Goal: Task Accomplishment & Management: Use online tool/utility

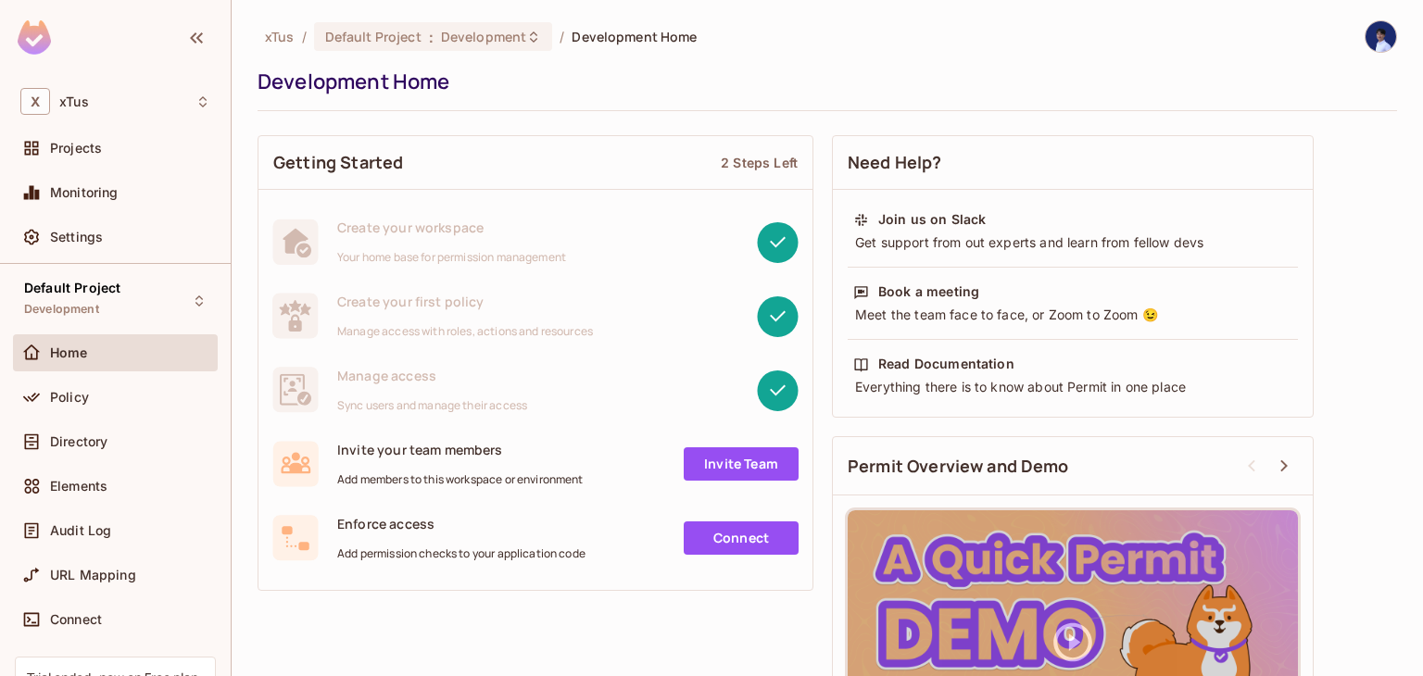
click at [559, 333] on span "Manage access with roles, actions and resources" at bounding box center [465, 331] width 256 height 15
click at [144, 157] on div "Projects" at bounding box center [115, 148] width 190 height 22
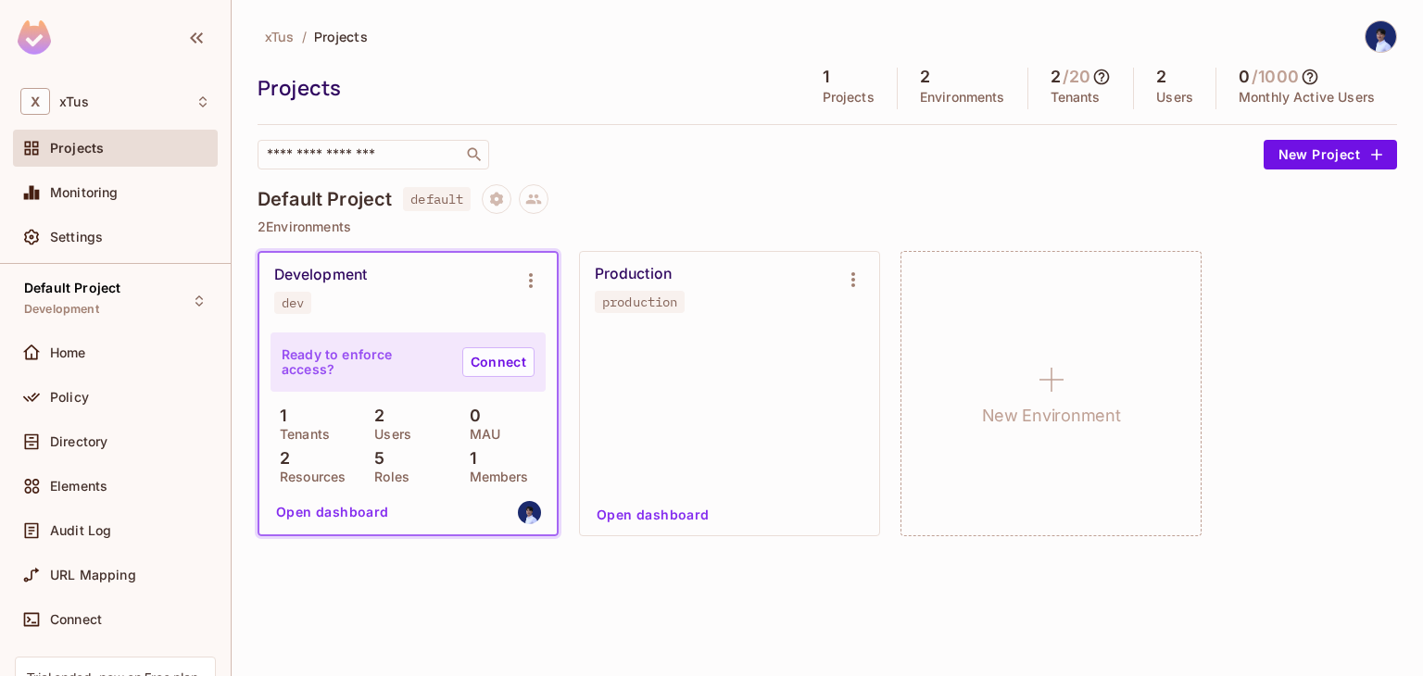
click at [442, 281] on div "Development dev" at bounding box center [393, 290] width 238 height 48
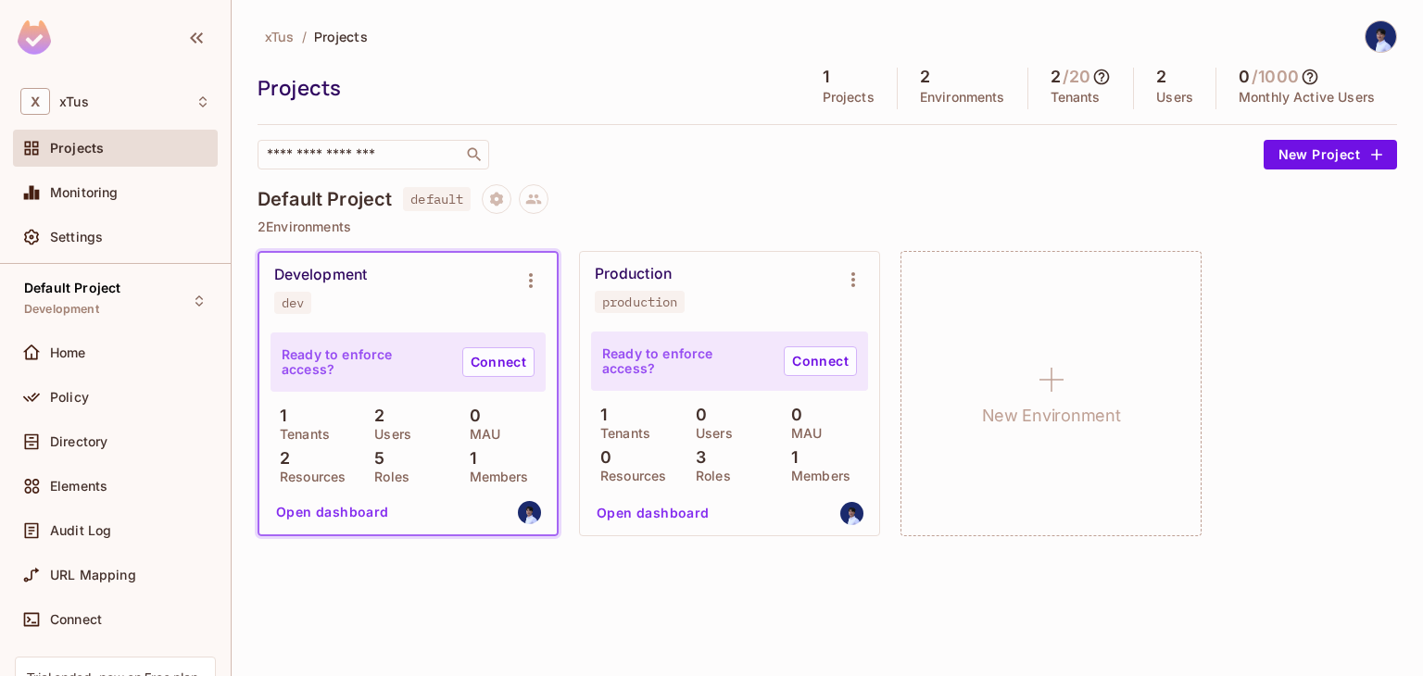
click at [405, 284] on div "Development dev" at bounding box center [393, 290] width 238 height 48
click at [350, 507] on button "Open dashboard" at bounding box center [333, 512] width 128 height 30
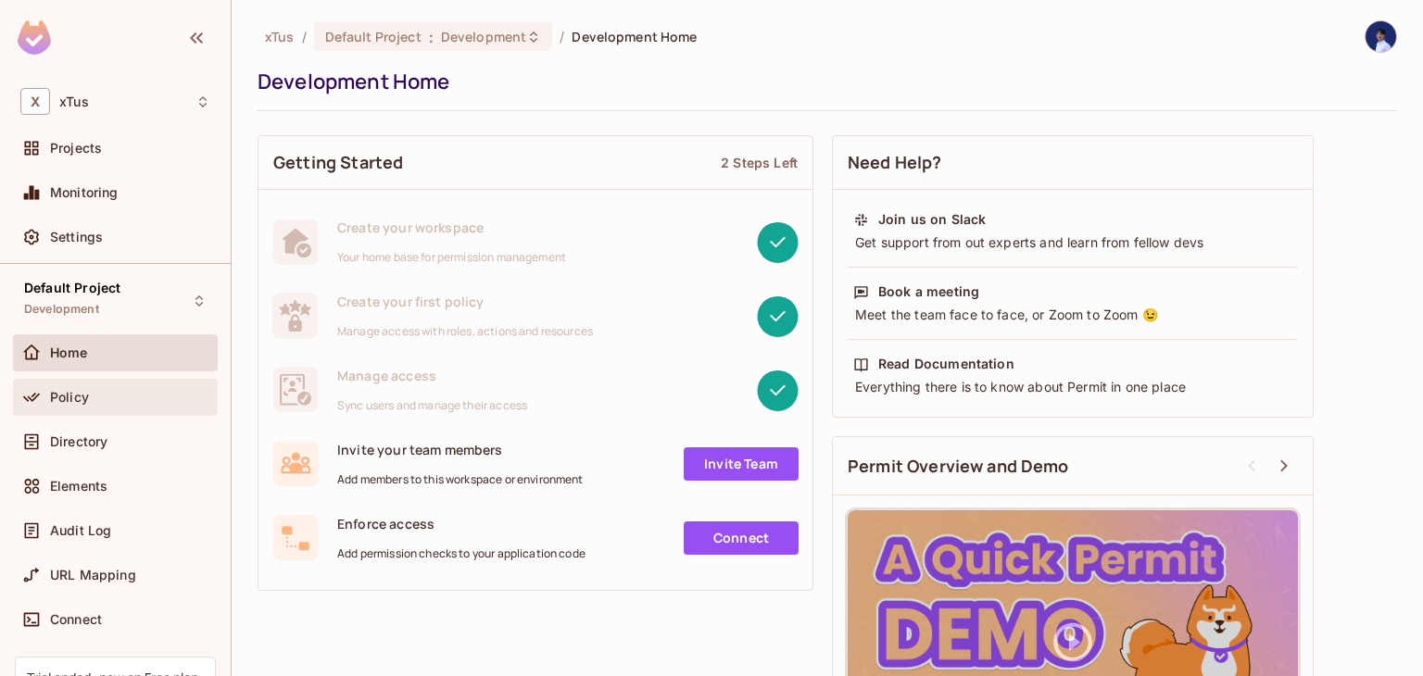
click at [131, 390] on div "Policy" at bounding box center [130, 397] width 160 height 15
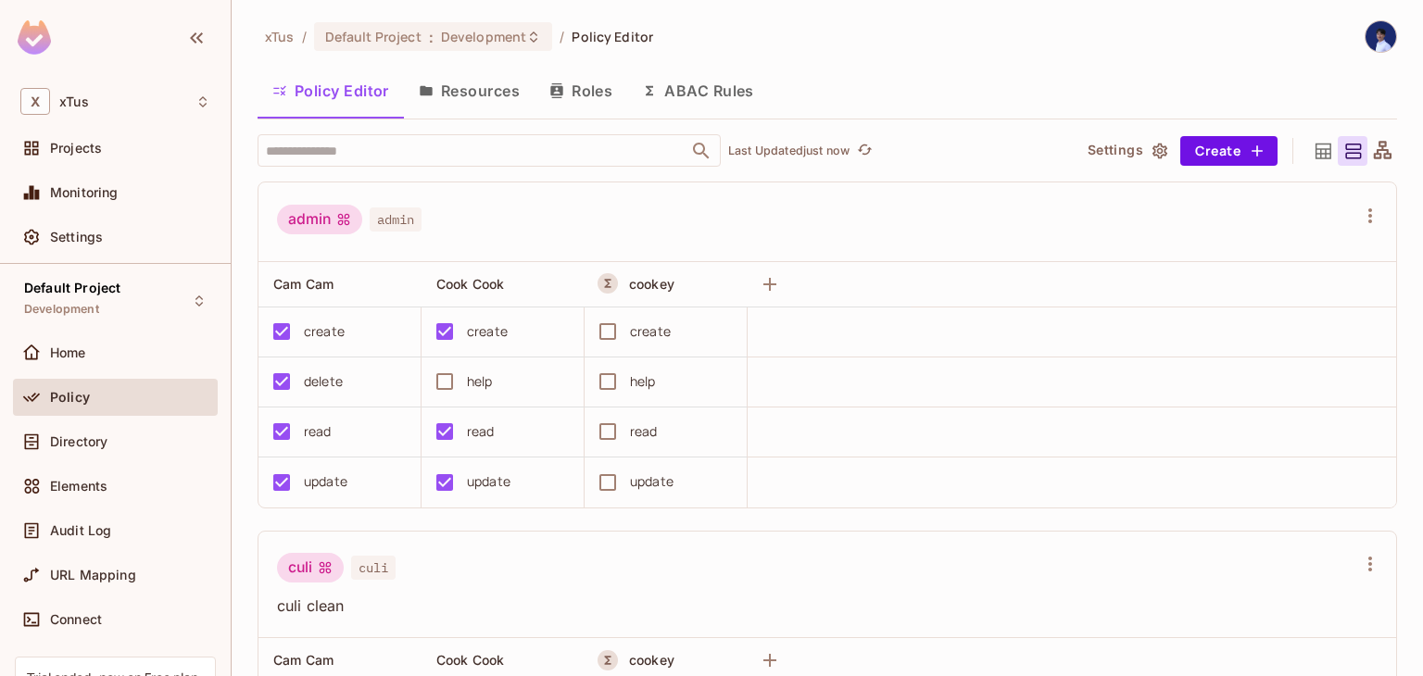
click at [444, 96] on button "Resources" at bounding box center [469, 91] width 131 height 46
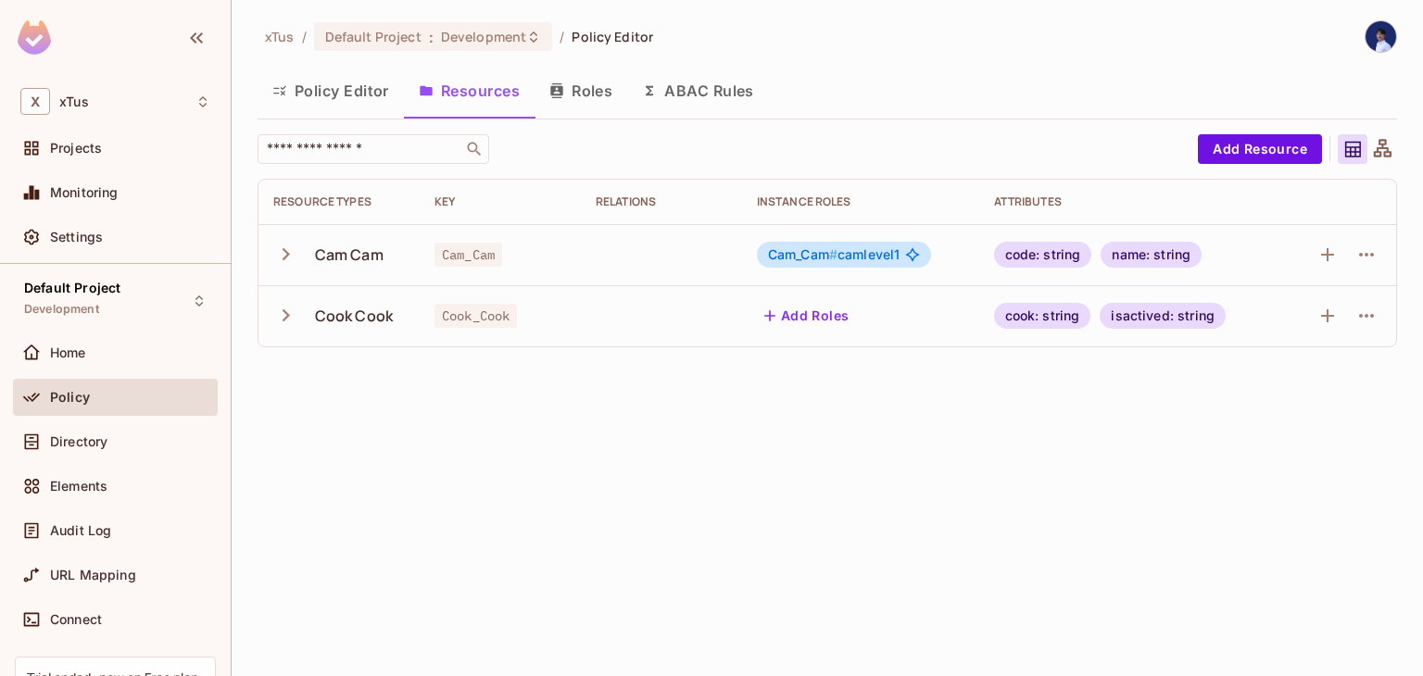
click at [1384, 150] on icon at bounding box center [1382, 149] width 23 height 23
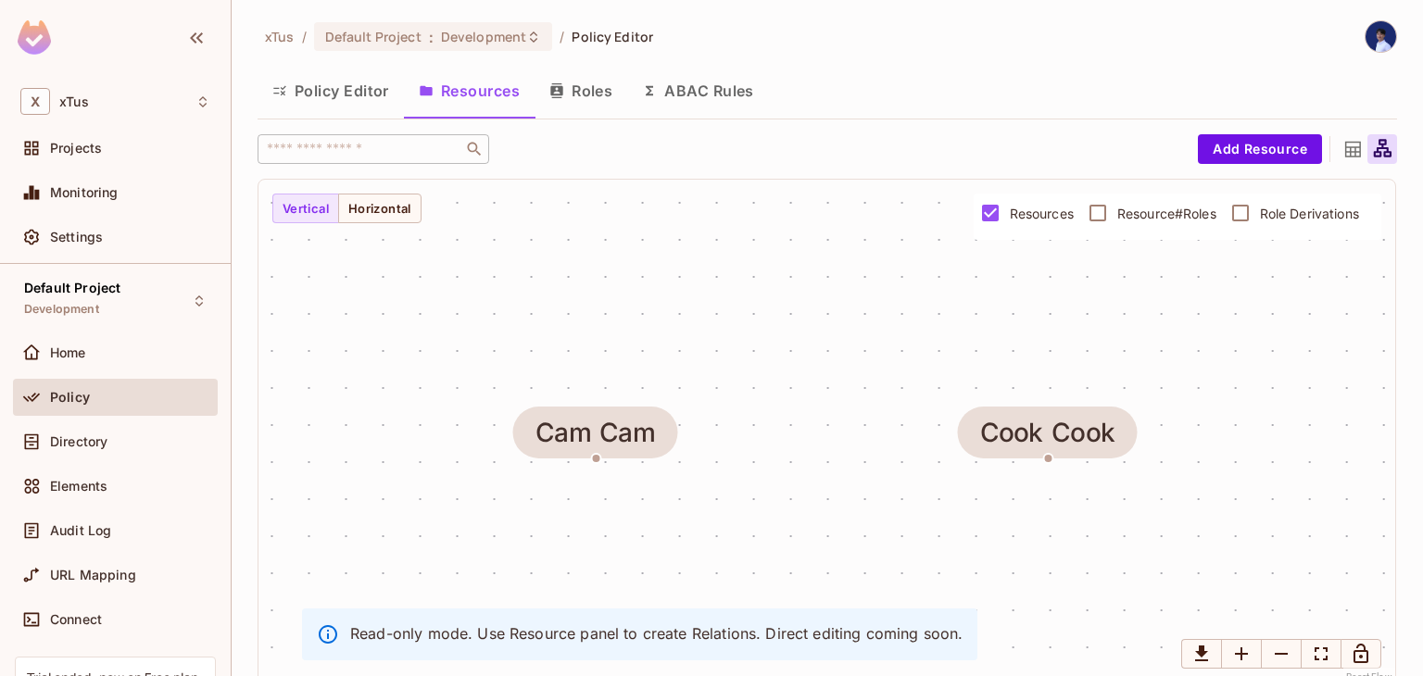
click at [1345, 147] on icon at bounding box center [1353, 150] width 16 height 16
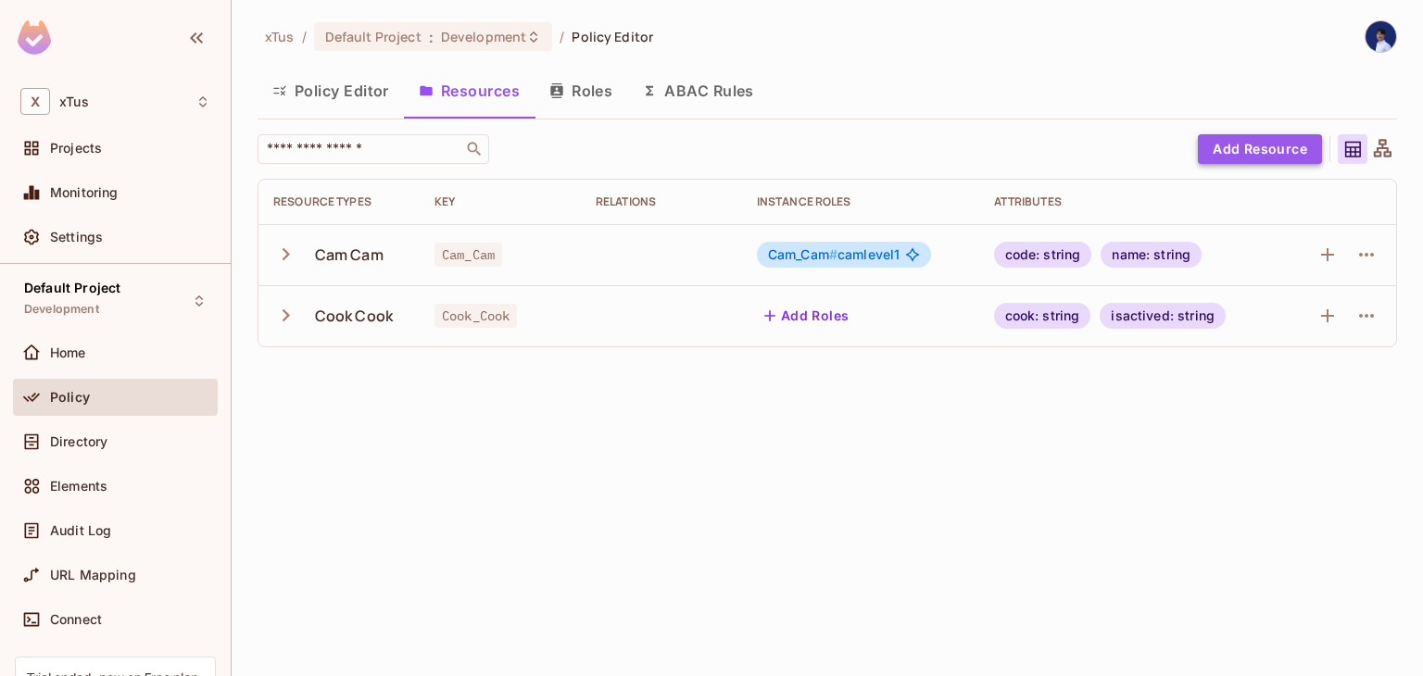
click at [1276, 146] on button "Add Resource" at bounding box center [1260, 149] width 124 height 30
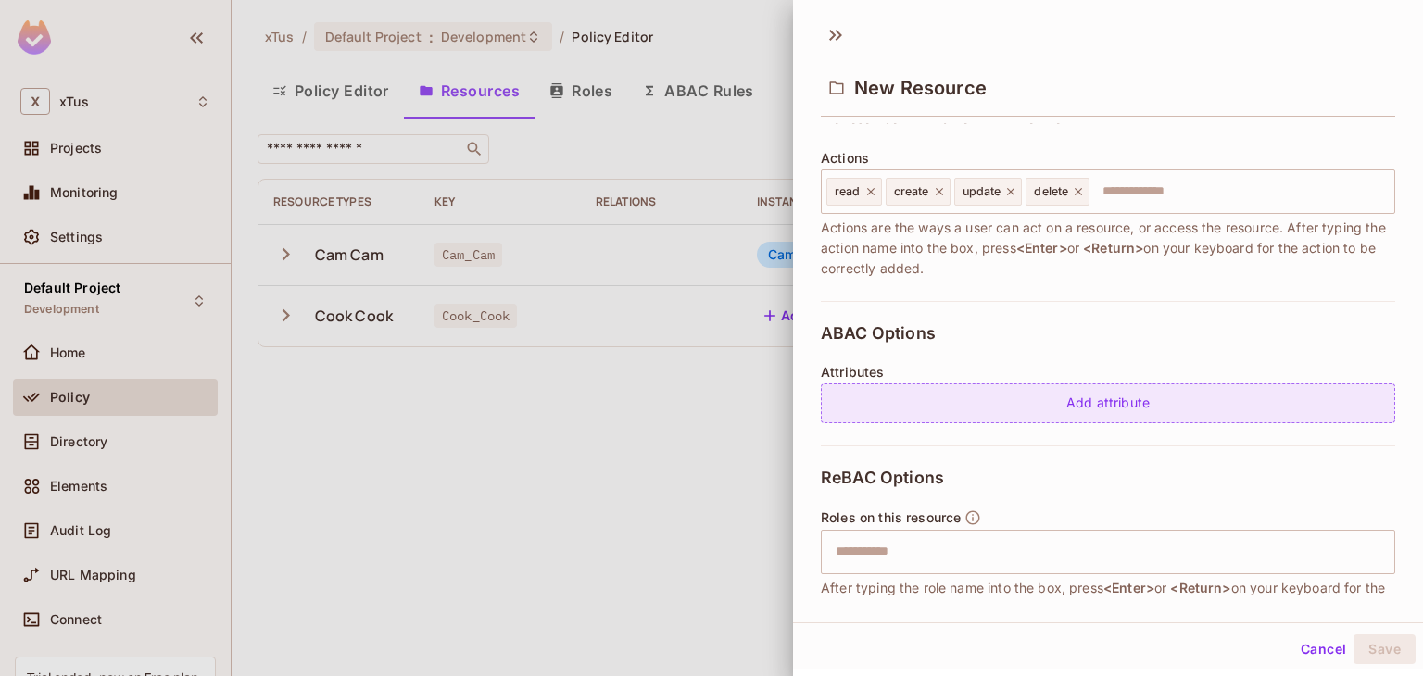
scroll to position [343, 0]
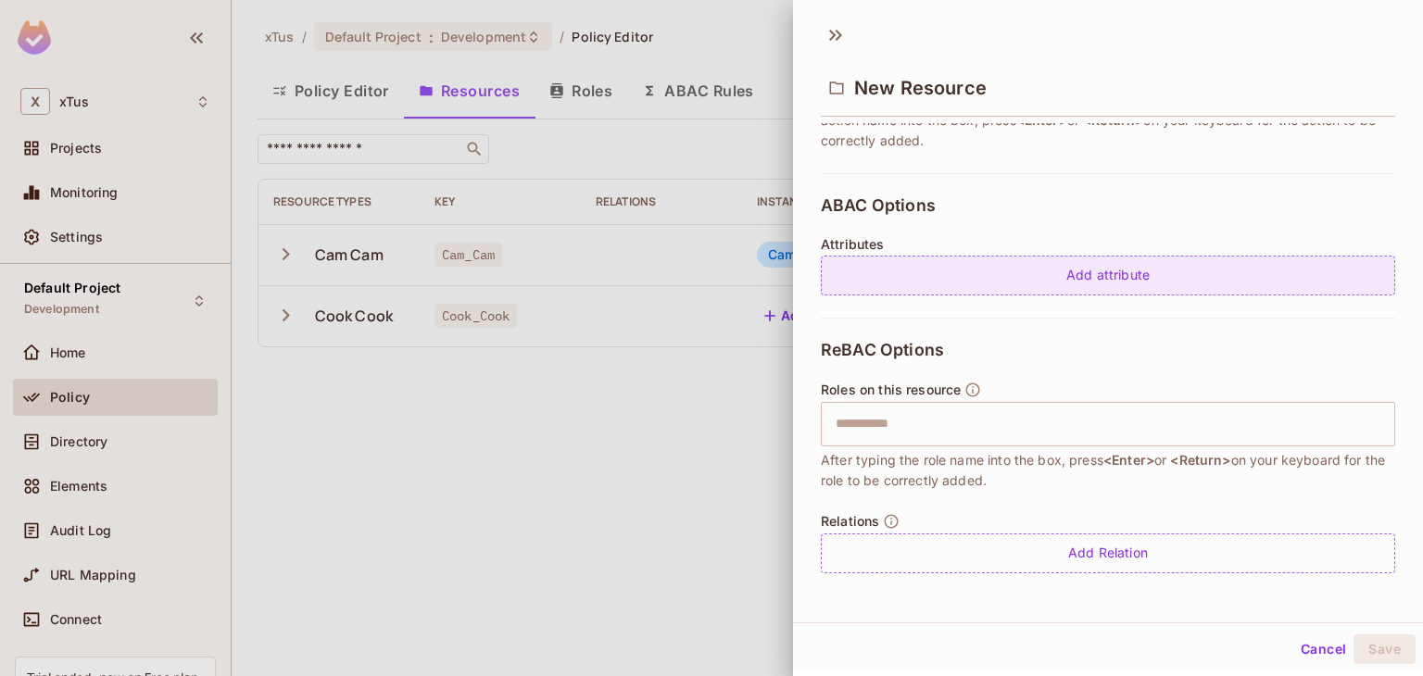
click at [1072, 283] on div "Add attribute" at bounding box center [1108, 276] width 574 height 40
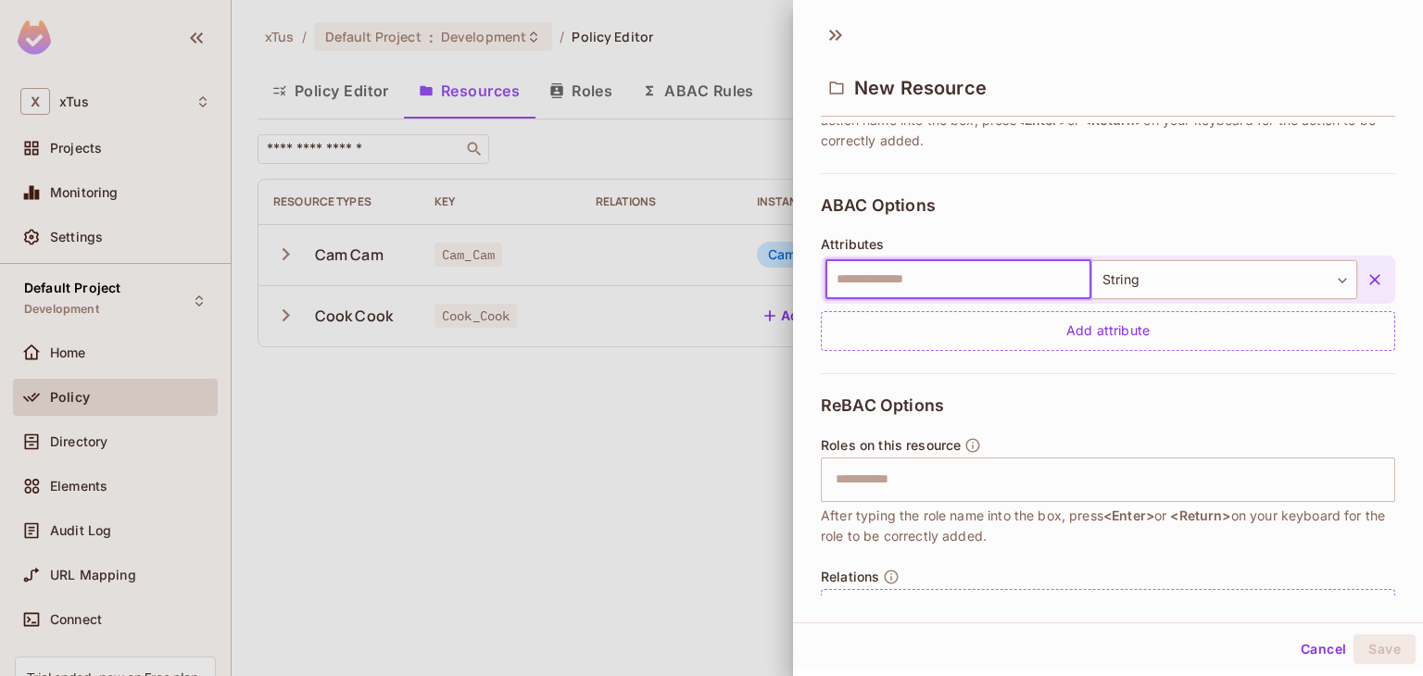
click at [1369, 275] on icon "button" at bounding box center [1374, 279] width 11 height 11
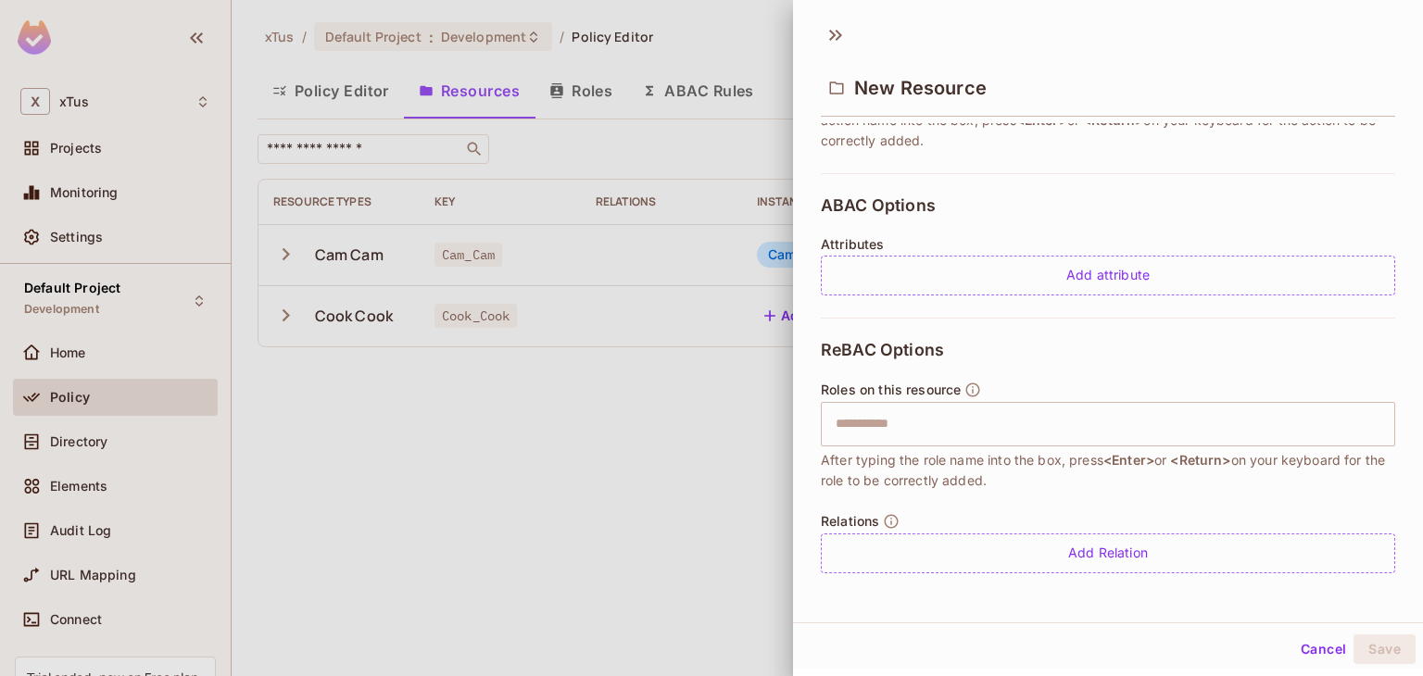
scroll to position [3, 0]
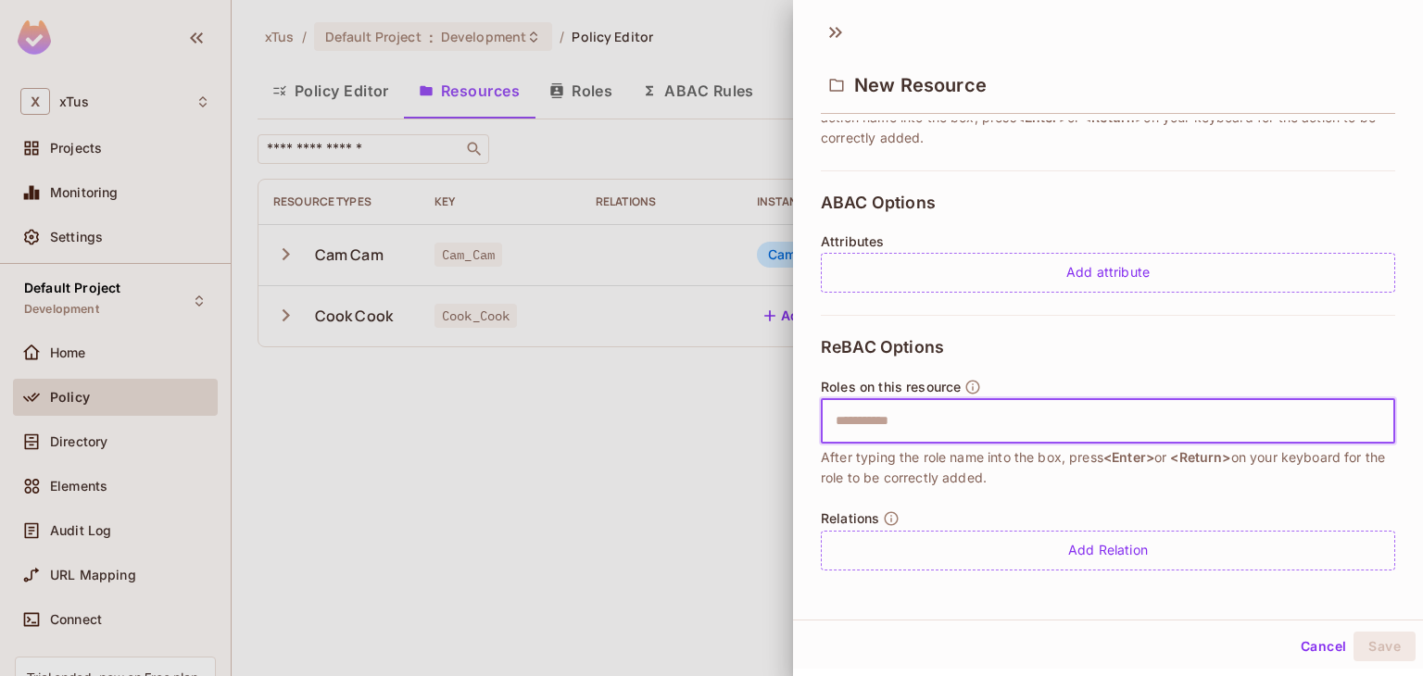
click at [1042, 414] on input "text" at bounding box center [1105, 421] width 562 height 37
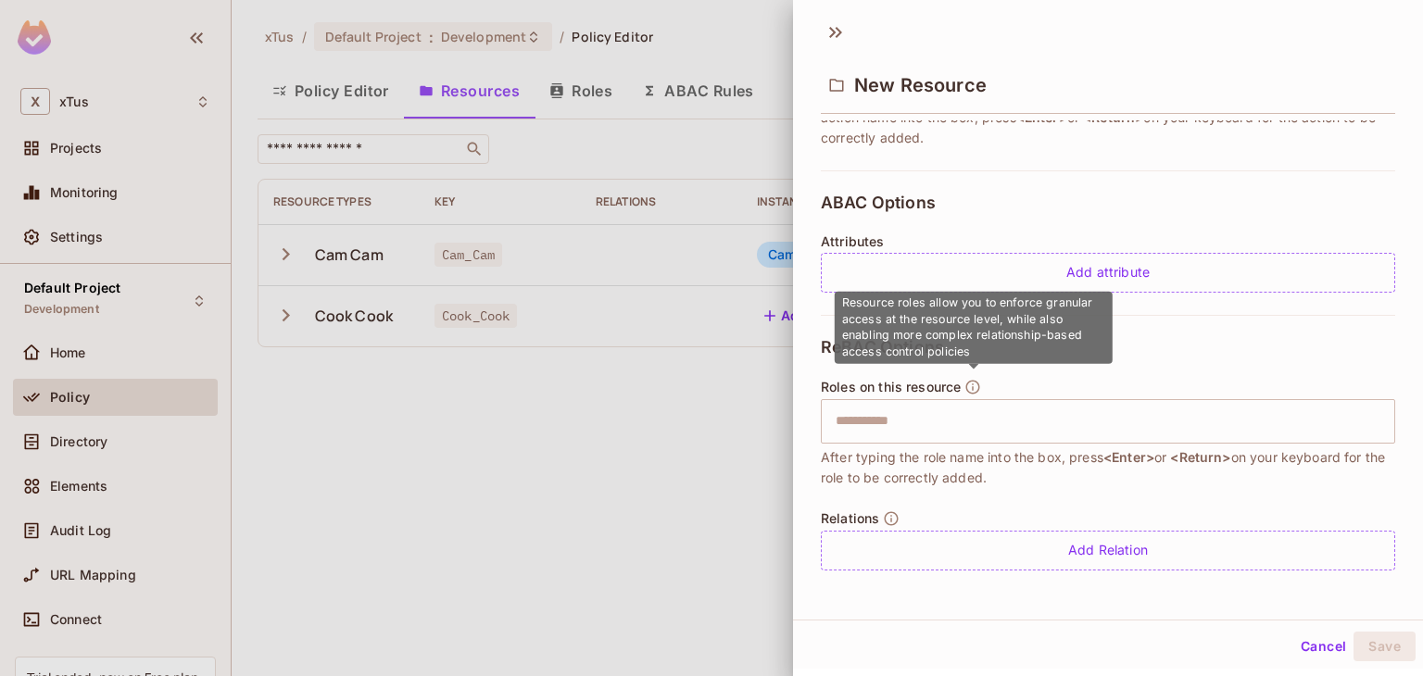
click at [964, 385] on icon "button" at bounding box center [972, 387] width 17 height 17
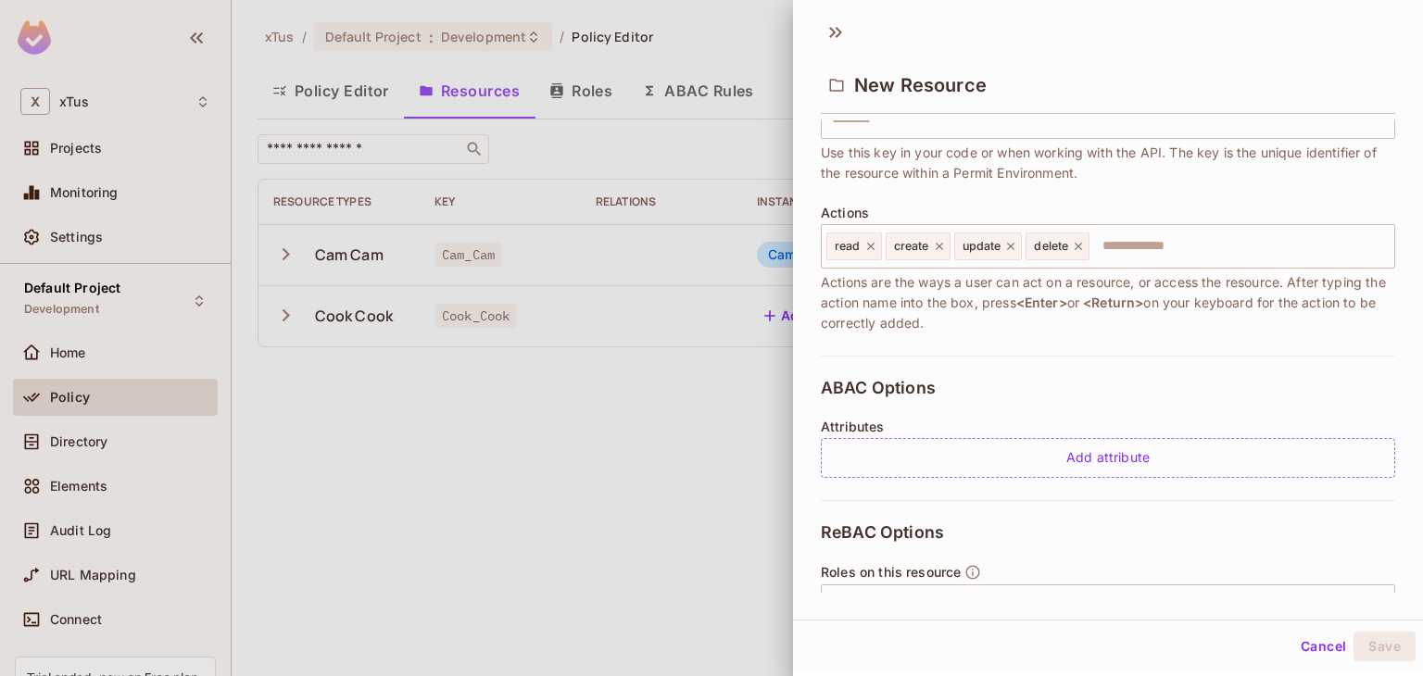
scroll to position [0, 0]
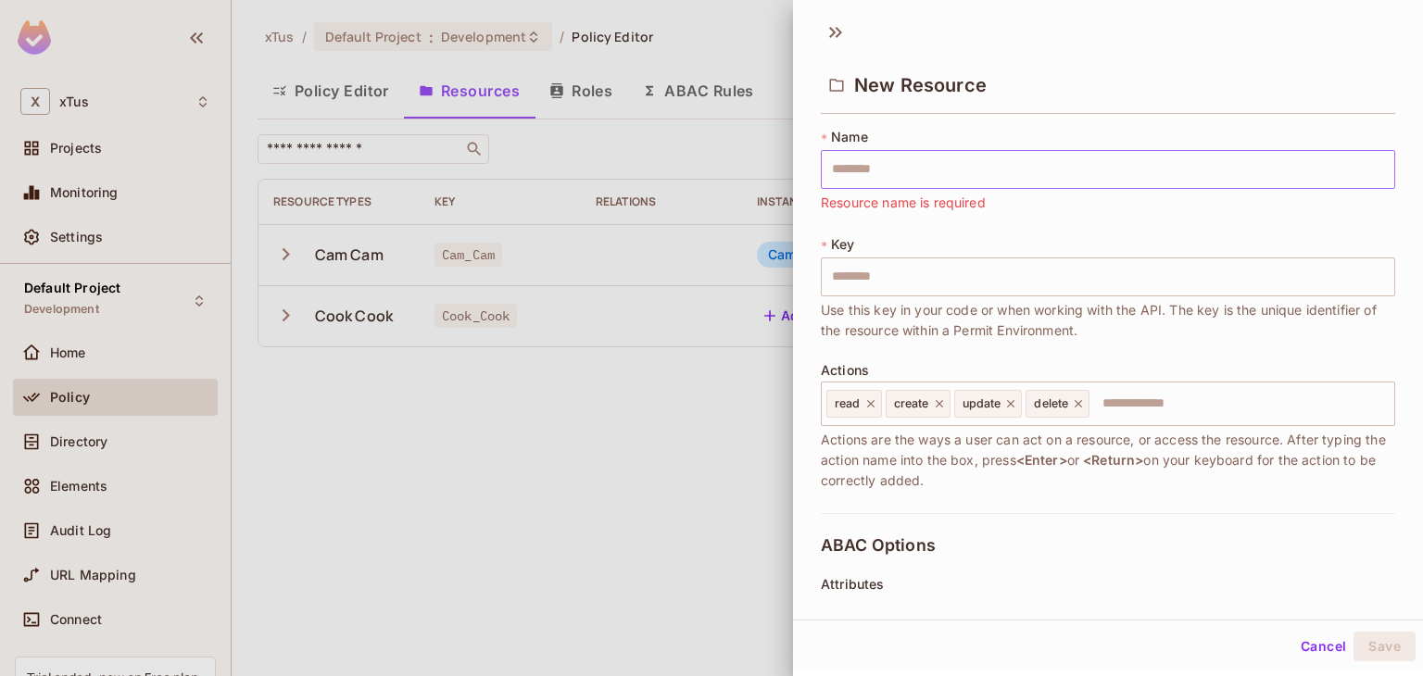
click at [944, 163] on input "text" at bounding box center [1108, 169] width 574 height 39
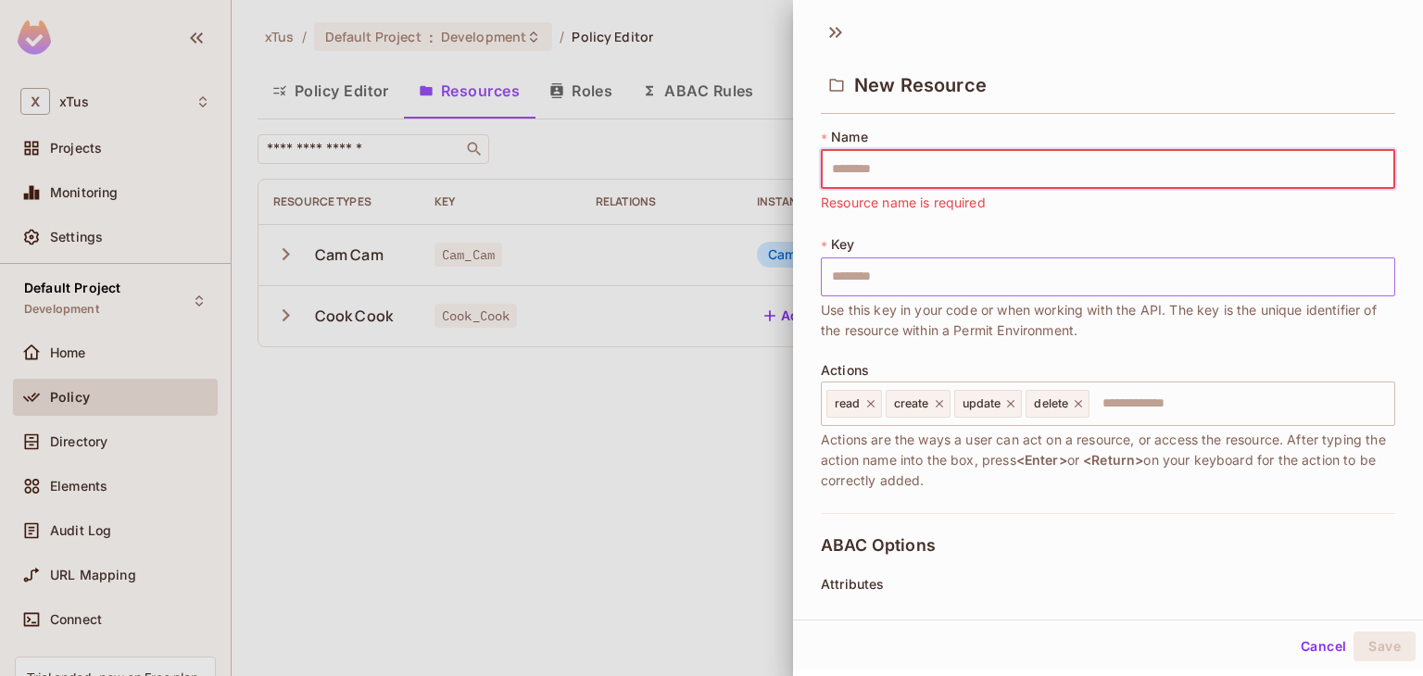
click at [861, 262] on input "text" at bounding box center [1108, 277] width 574 height 39
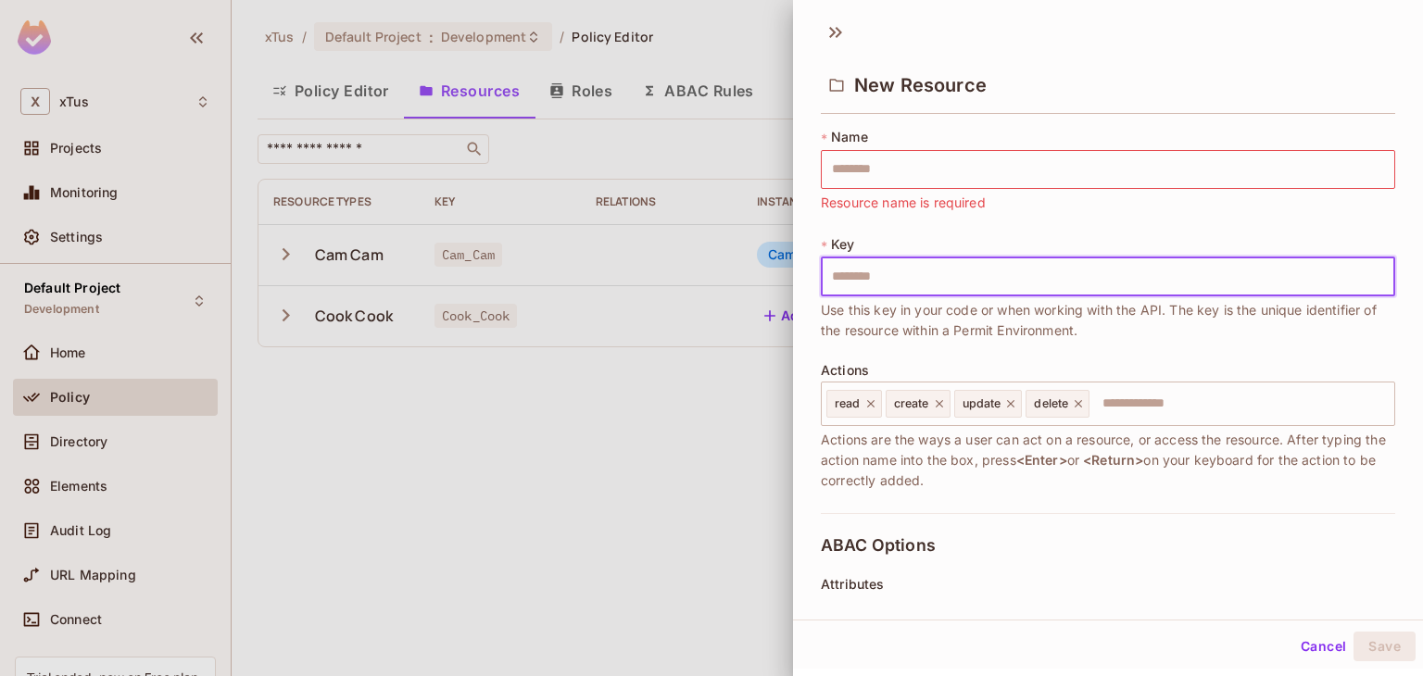
click at [873, 235] on div "* Key ​ Use this key in your code or when working with the API. The key is the …" at bounding box center [1108, 288] width 574 height 106
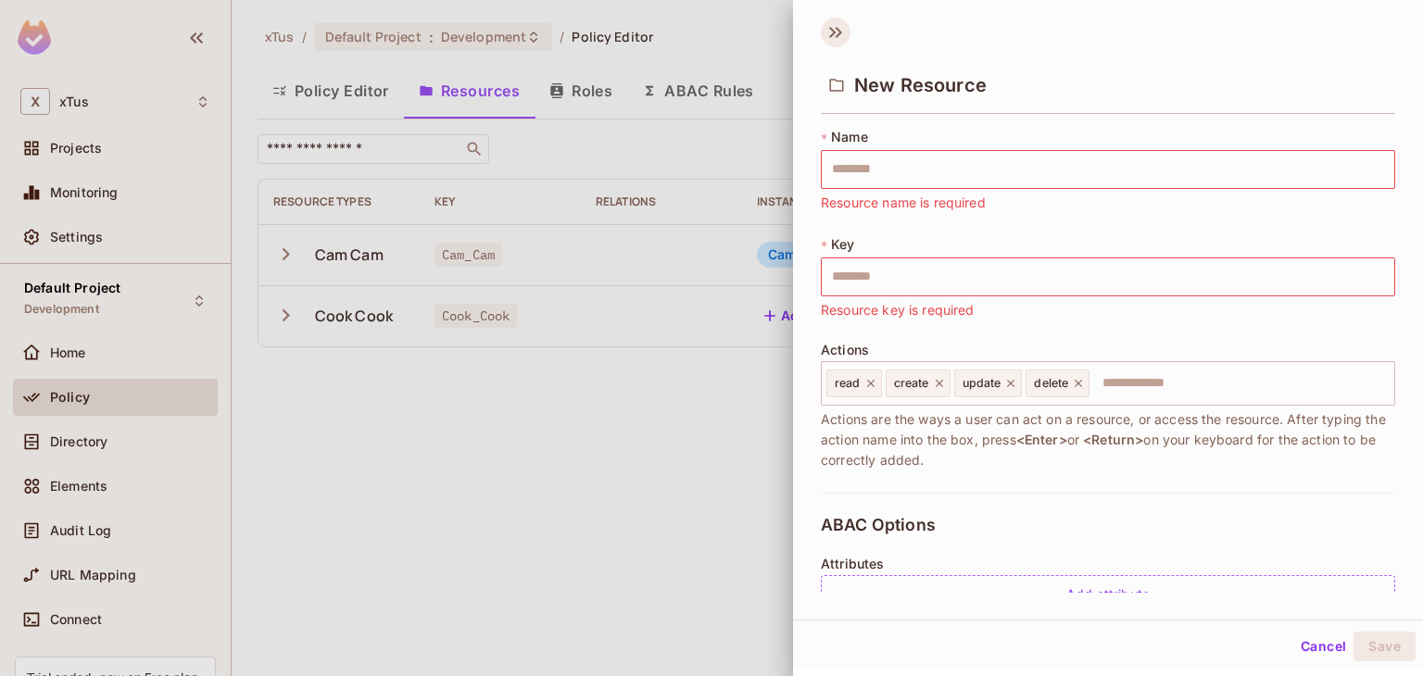
click at [841, 31] on icon at bounding box center [839, 32] width 6 height 11
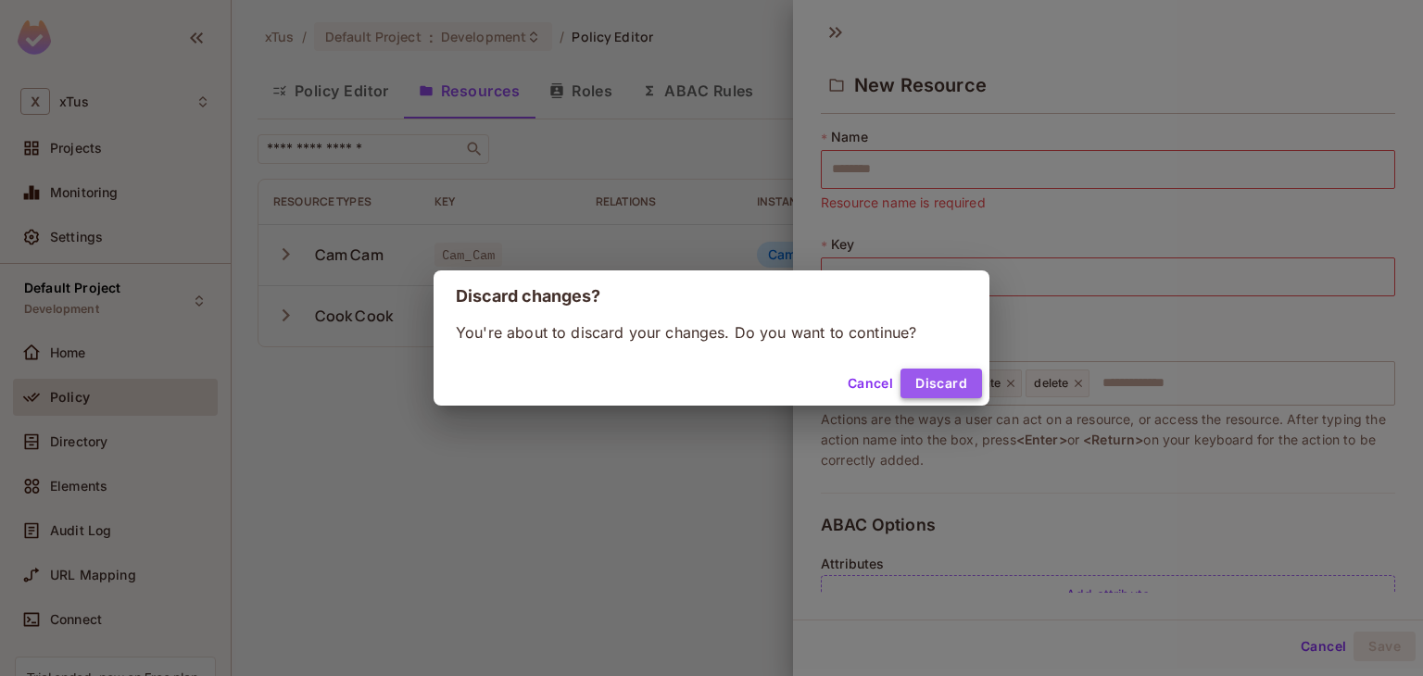
click at [953, 375] on button "Discard" at bounding box center [941, 384] width 82 height 30
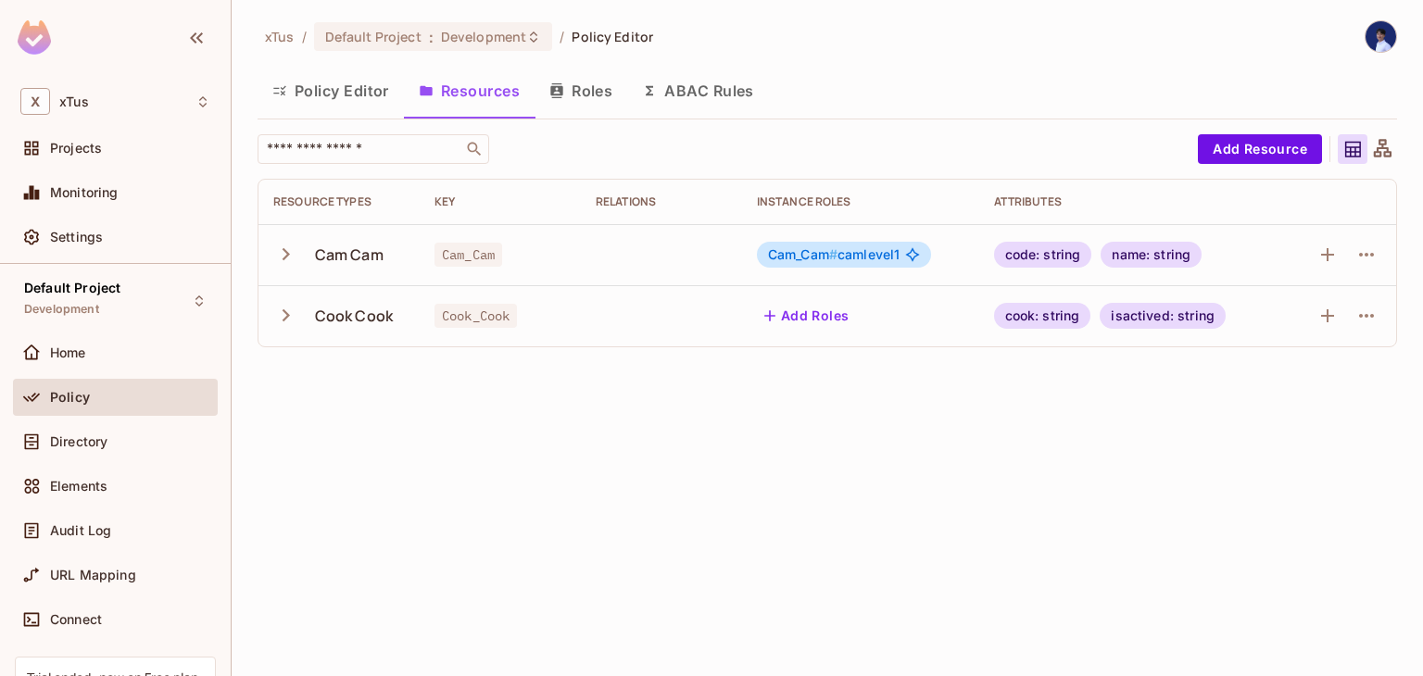
click at [282, 260] on icon "button" at bounding box center [285, 254] width 25 height 25
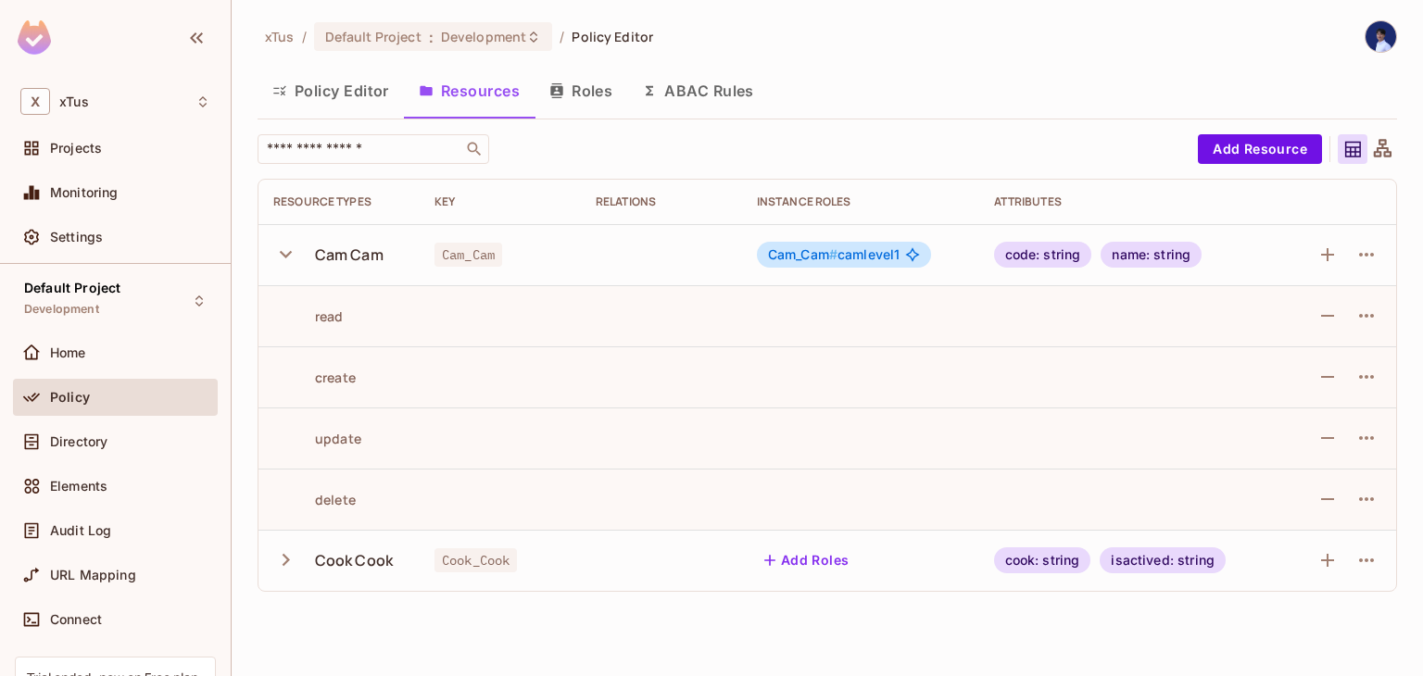
click at [282, 260] on icon "button" at bounding box center [285, 254] width 25 height 25
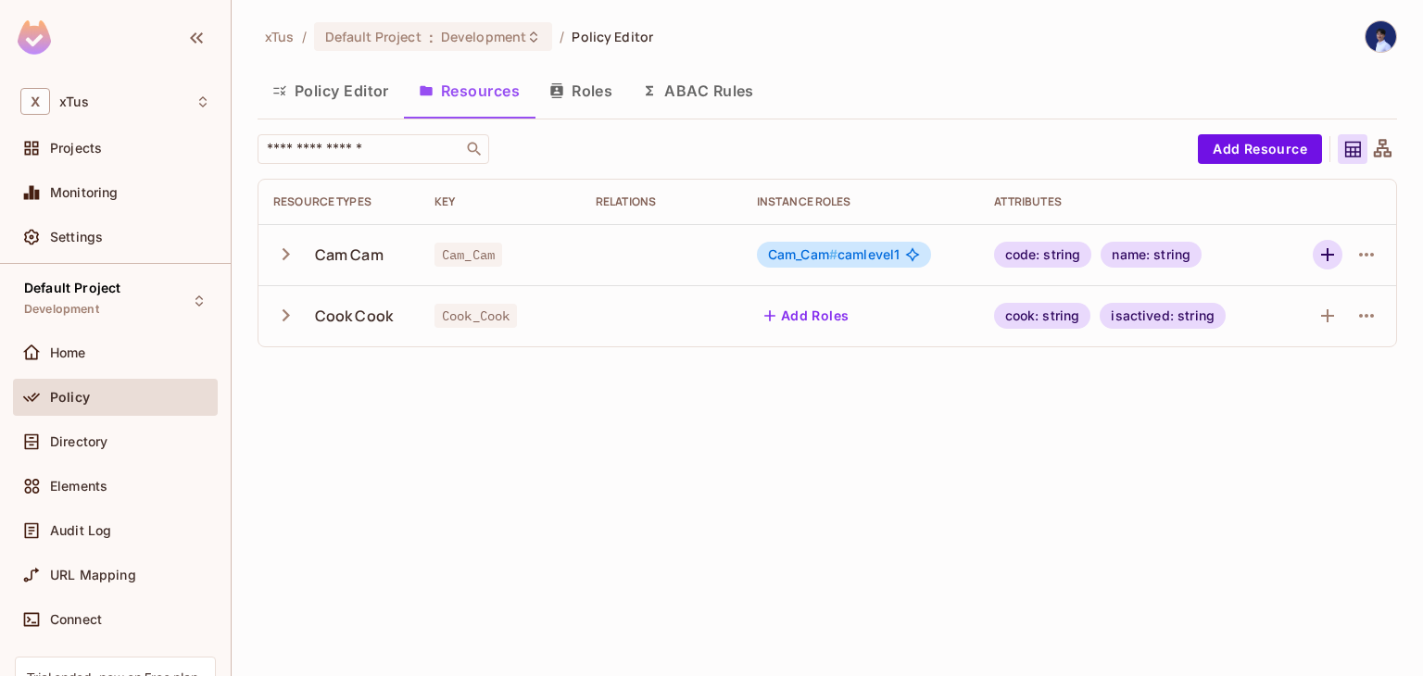
click at [1327, 257] on icon "button" at bounding box center [1327, 255] width 22 height 22
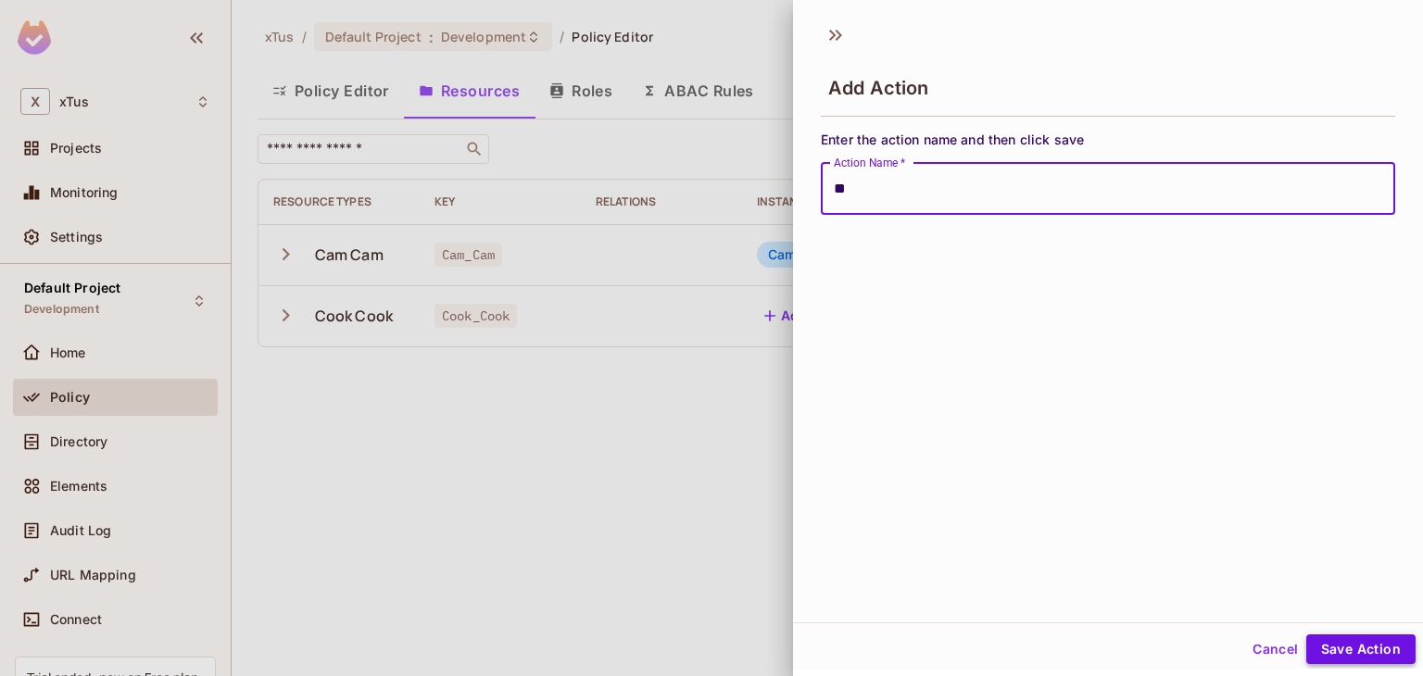
type input "**"
click at [1349, 661] on button "Save Action" at bounding box center [1360, 650] width 109 height 30
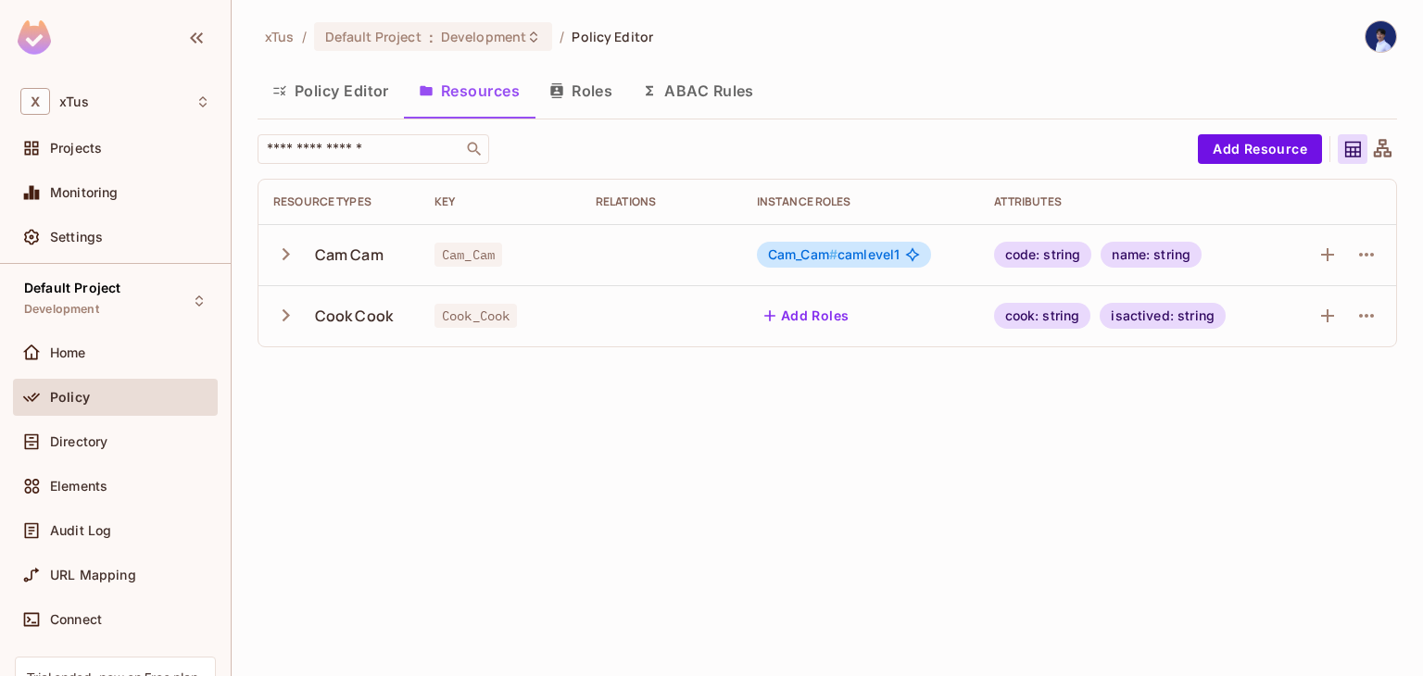
click at [280, 256] on icon "button" at bounding box center [285, 254] width 25 height 25
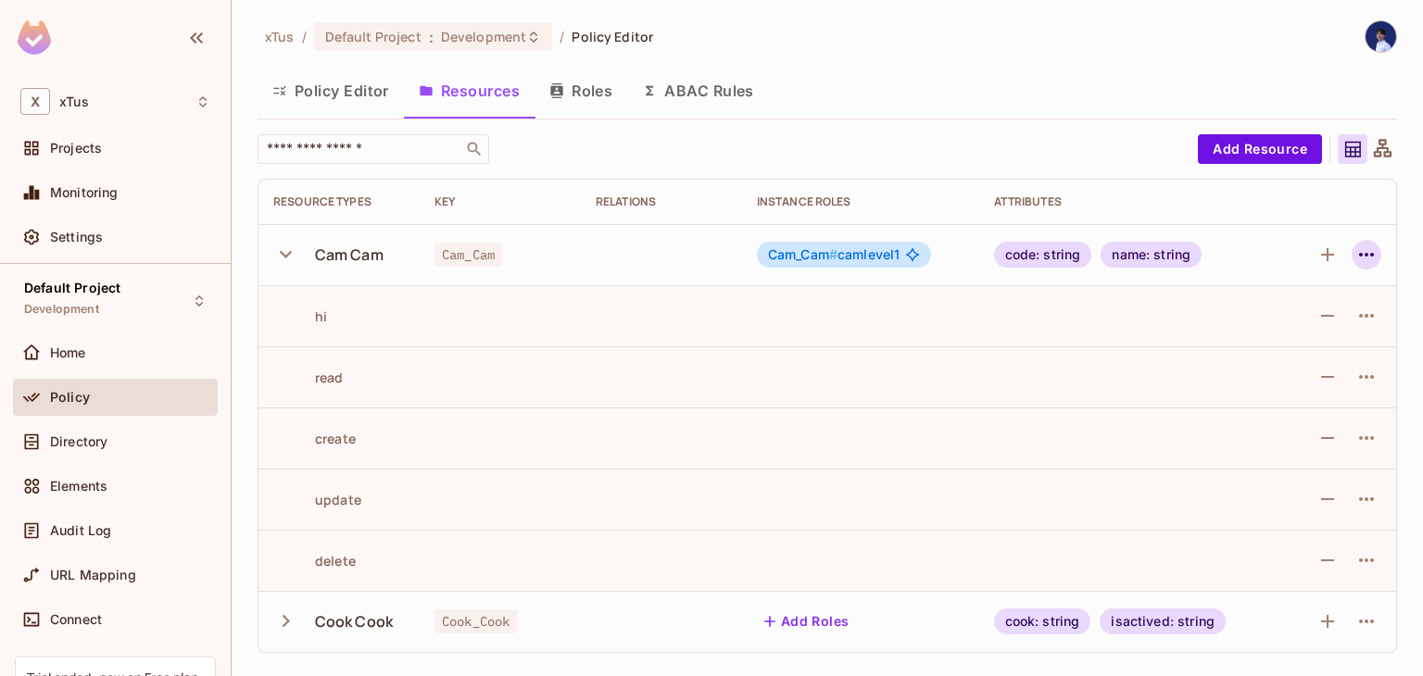
click at [1375, 252] on icon "button" at bounding box center [1366, 255] width 22 height 22
click at [1266, 336] on div "Edit Resource" at bounding box center [1285, 328] width 87 height 19
click at [1371, 257] on icon "button" at bounding box center [1366, 255] width 22 height 22
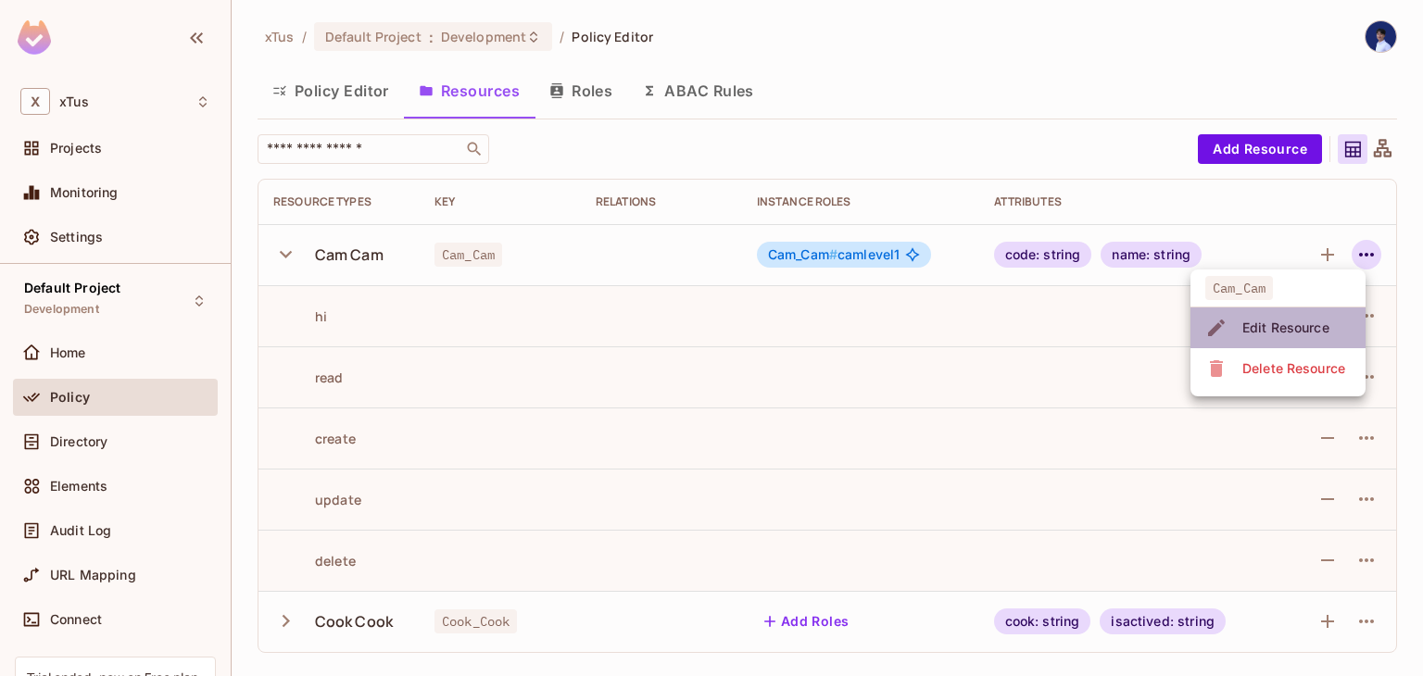
click at [1297, 316] on span "Edit Resource" at bounding box center [1286, 328] width 98 height 30
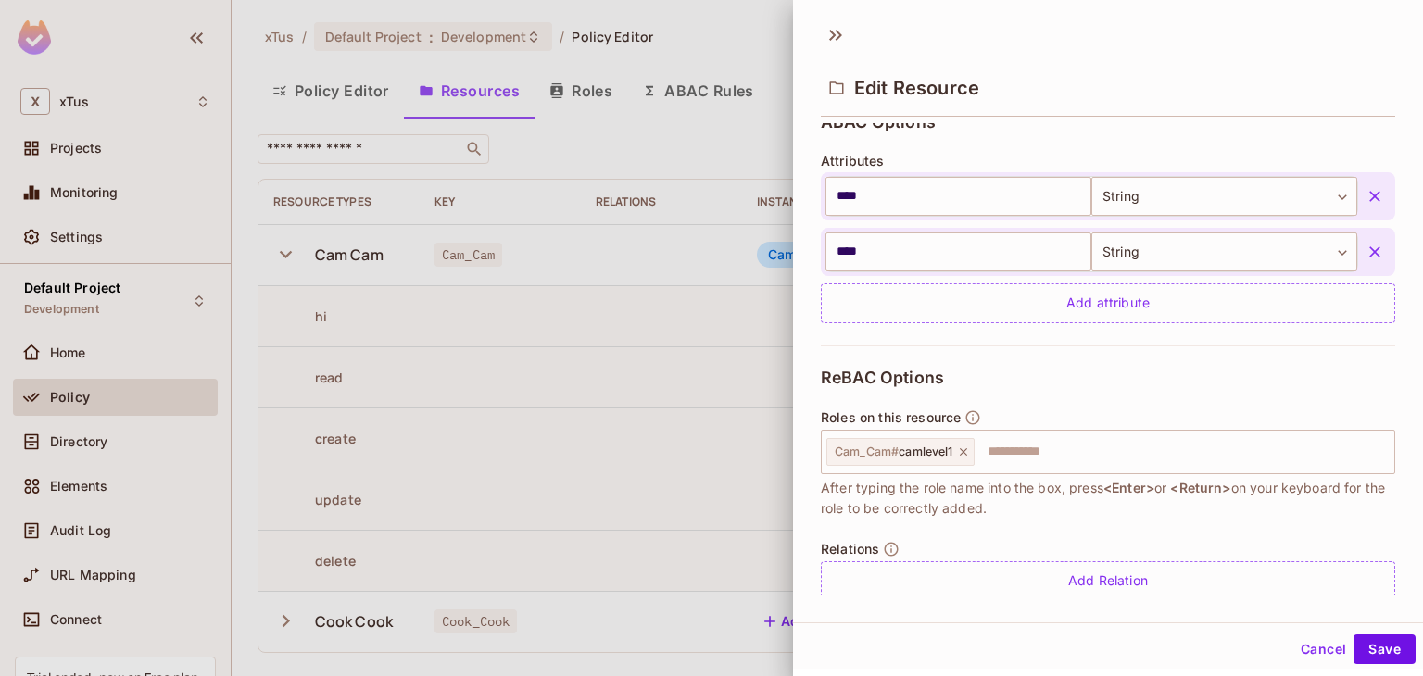
scroll to position [453, 0]
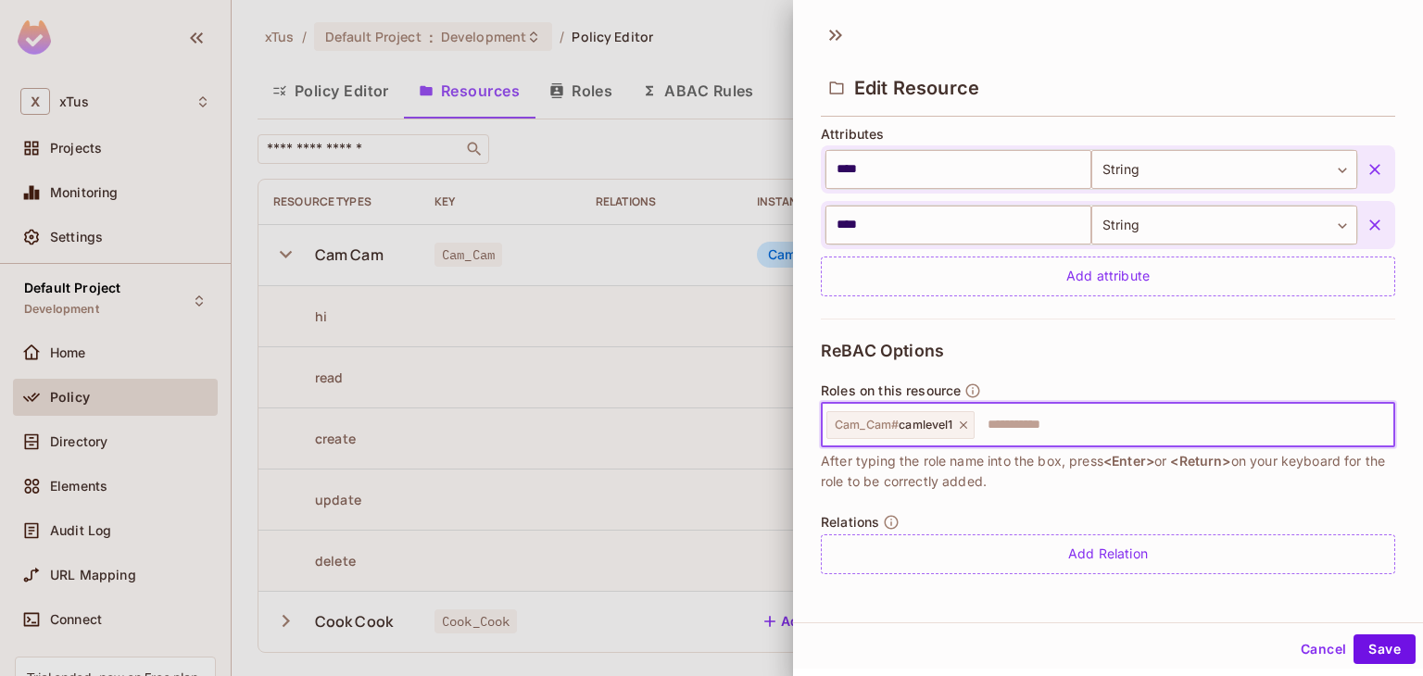
click at [1104, 426] on input "text" at bounding box center [1181, 425] width 410 height 37
type input "****"
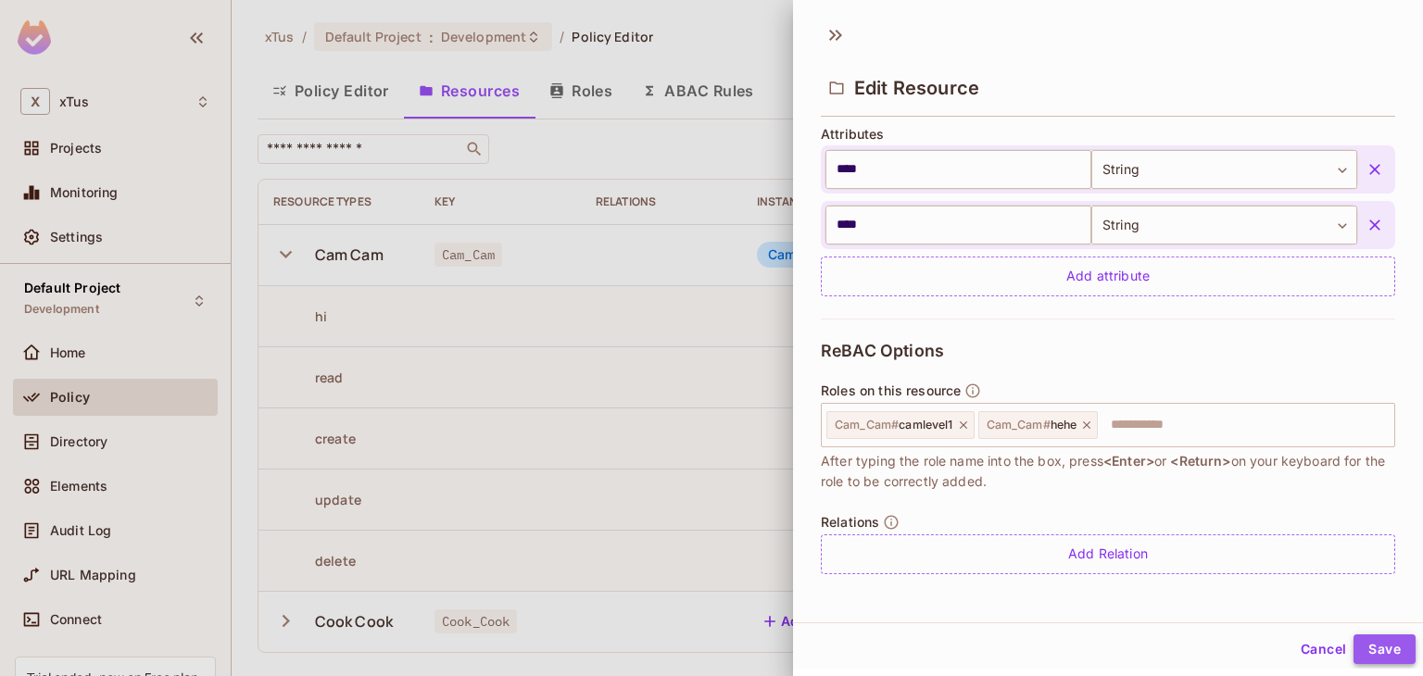
click at [1361, 641] on button "Save" at bounding box center [1384, 650] width 62 height 30
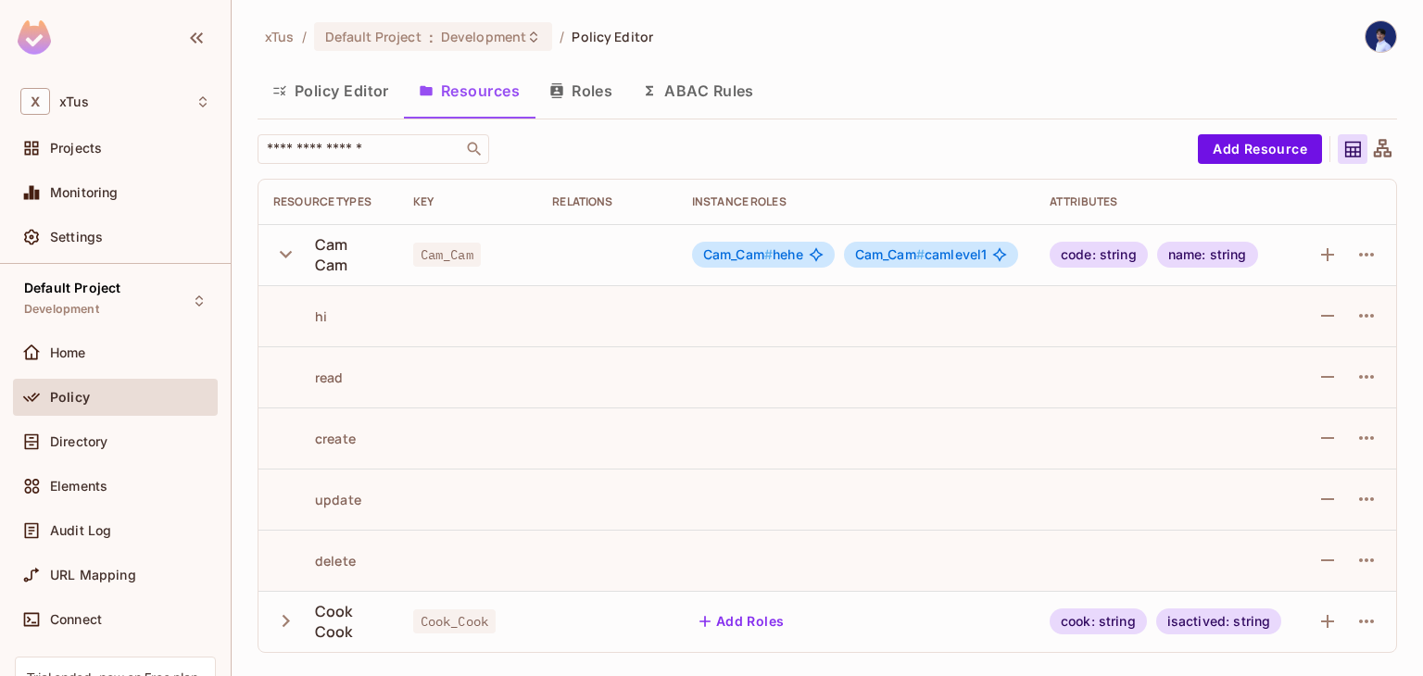
click at [937, 259] on span "Cam_Cam # camlevel1" at bounding box center [921, 254] width 132 height 15
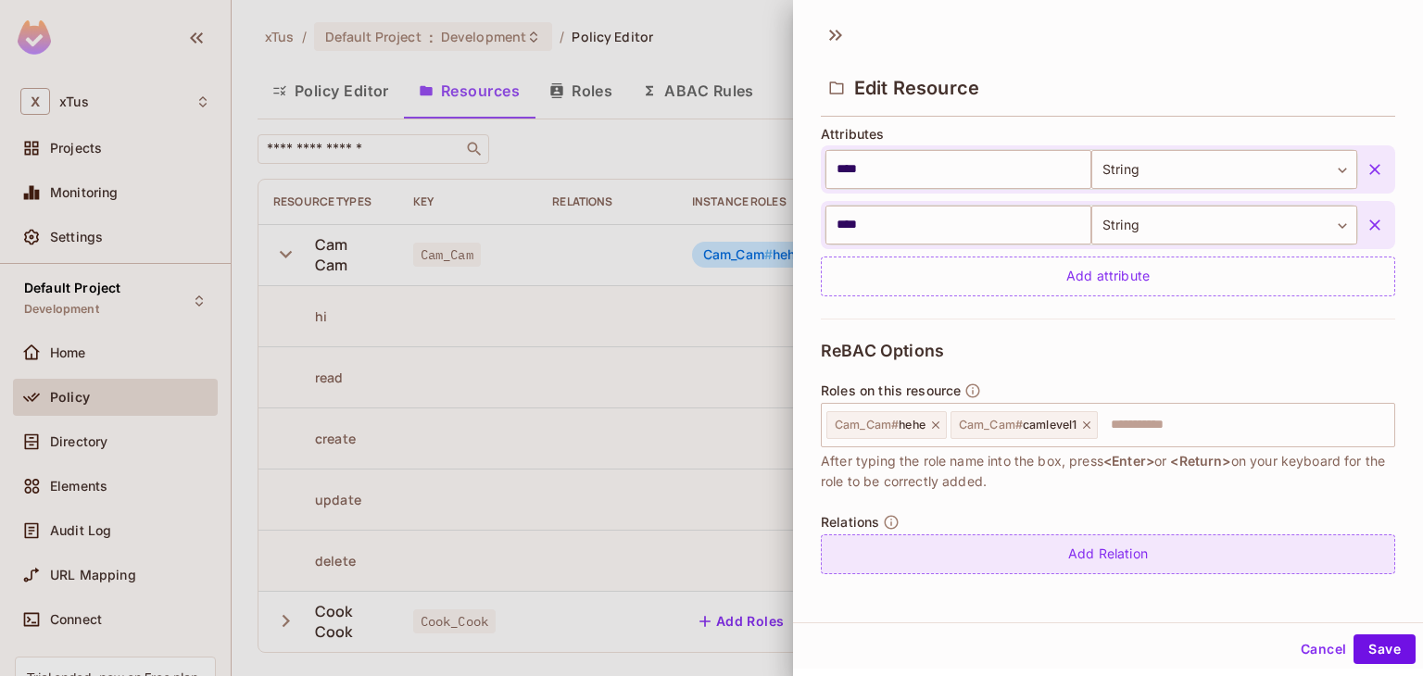
click at [1000, 553] on div "Add Relation" at bounding box center [1108, 555] width 574 height 40
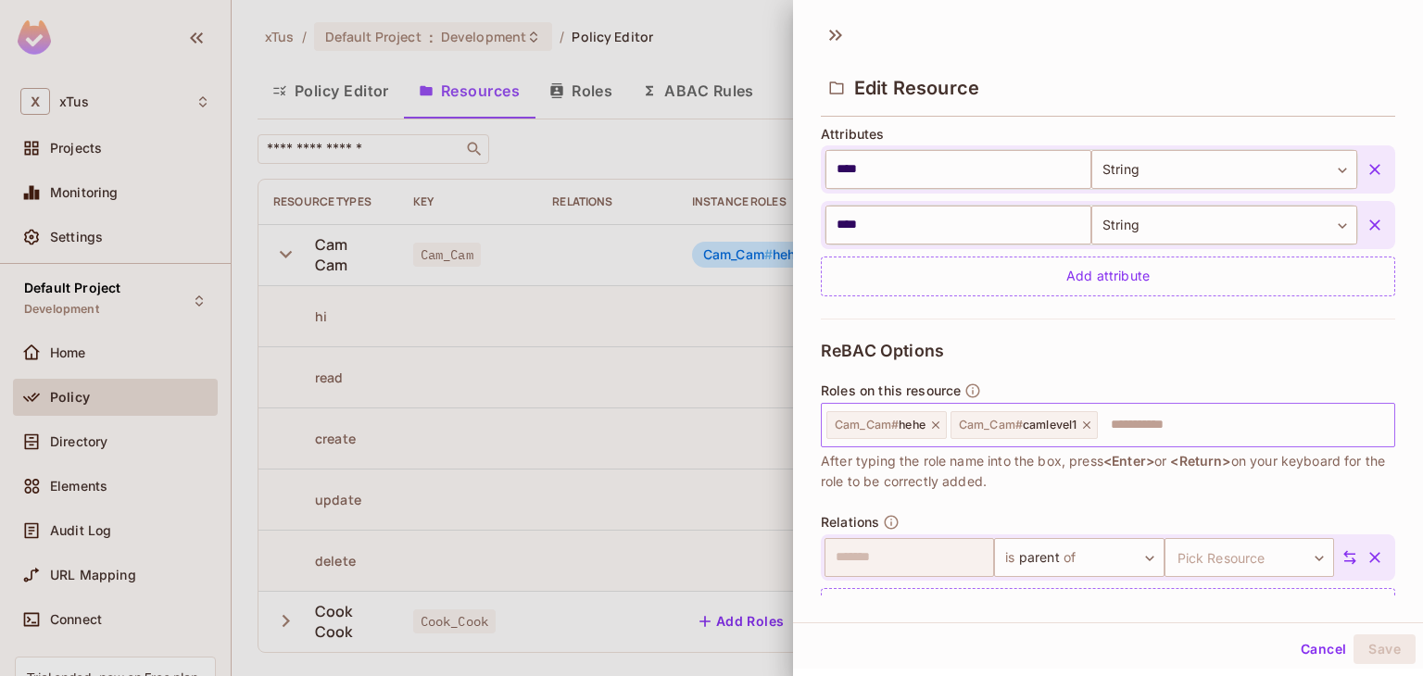
scroll to position [507, 0]
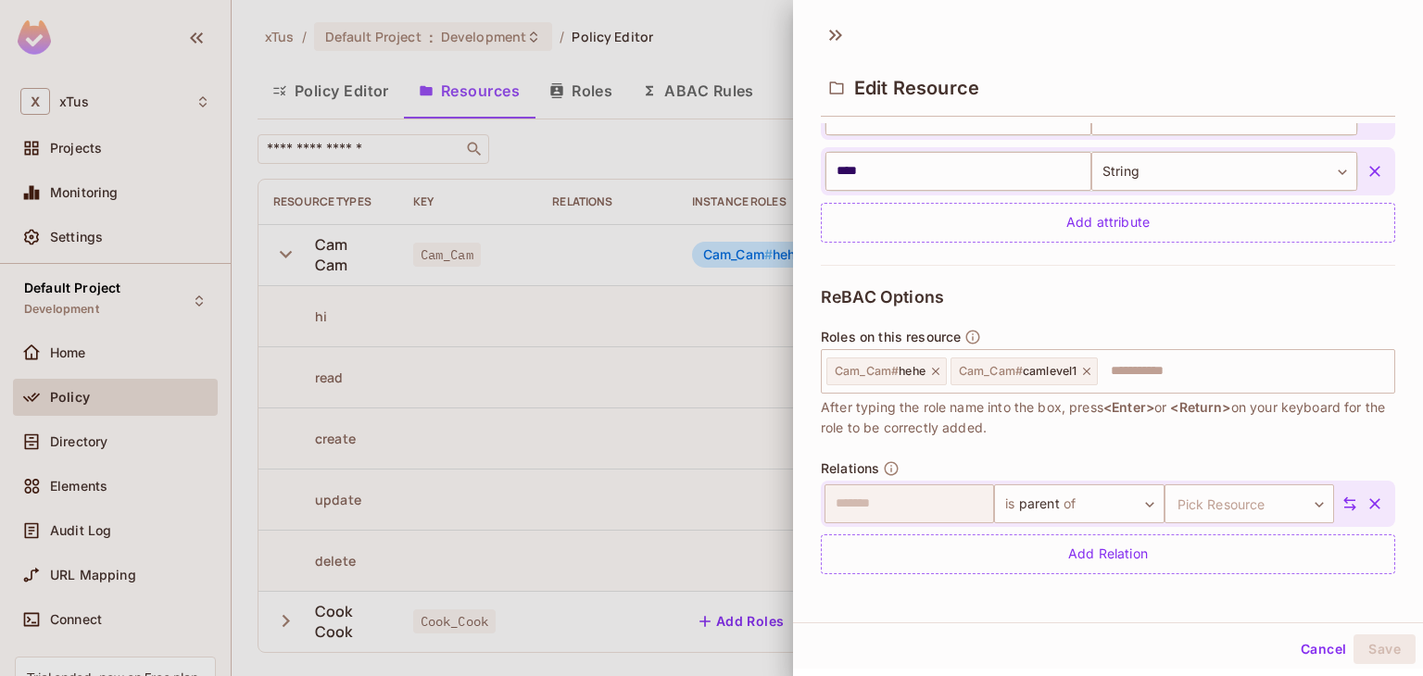
click at [1319, 486] on div "​ is parent of ****** ​ Pick Resource ​ Pick Resource" at bounding box center [1091, 503] width 534 height 39
click at [1152, 490] on body "X xTus Projects Monitoring Settings Default Project Development Home Policy Dir…" at bounding box center [711, 338] width 1423 height 676
drag, startPoint x: 1210, startPoint y: 598, endPoint x: 1222, endPoint y: 575, distance: 26.1
click at [1211, 598] on li "Cook_Cook" at bounding box center [1219, 589] width 170 height 33
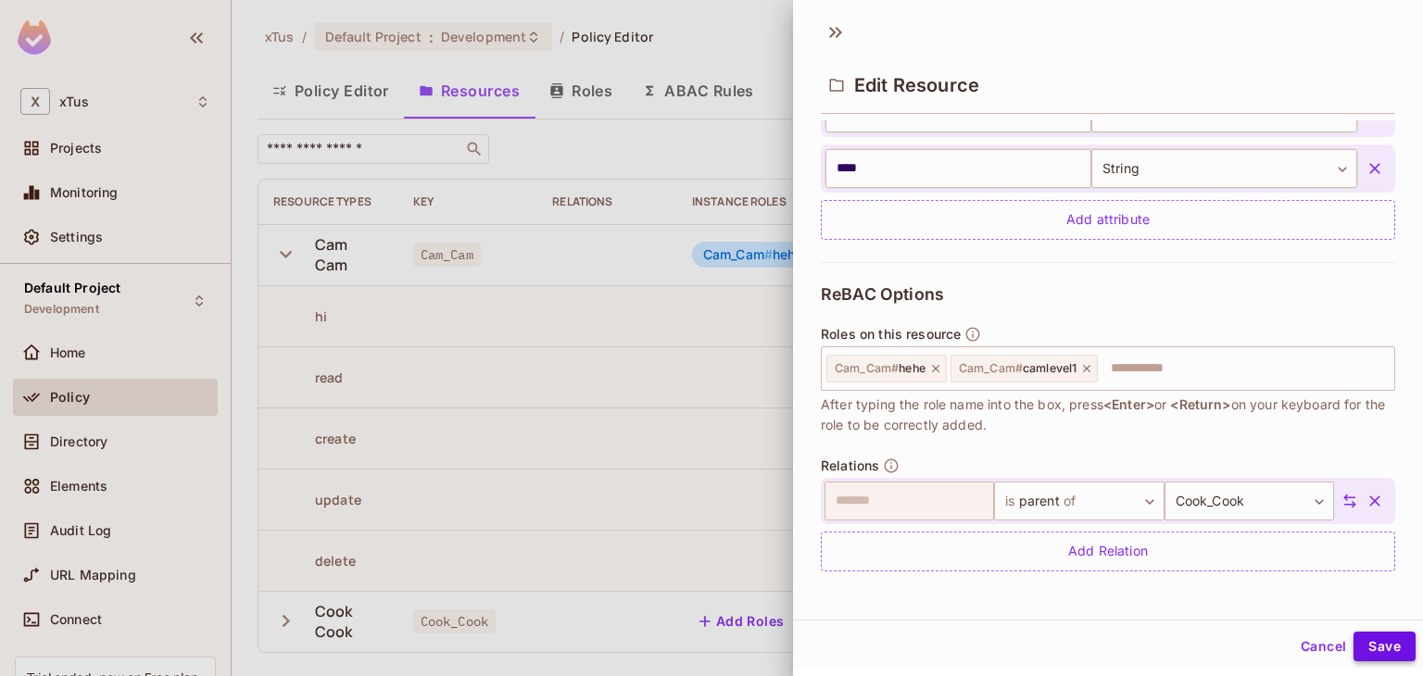
click at [1375, 637] on button "Save" at bounding box center [1384, 647] width 62 height 30
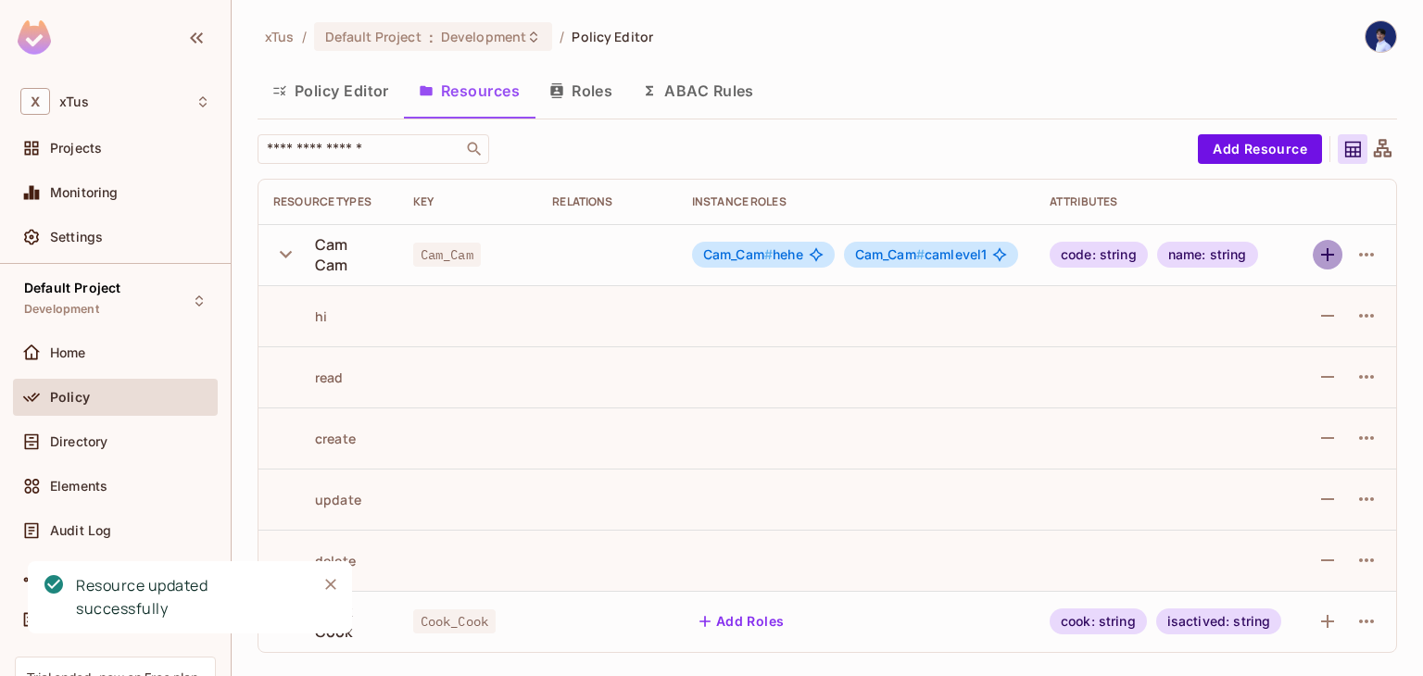
click at [1327, 264] on icon "button" at bounding box center [1327, 255] width 22 height 22
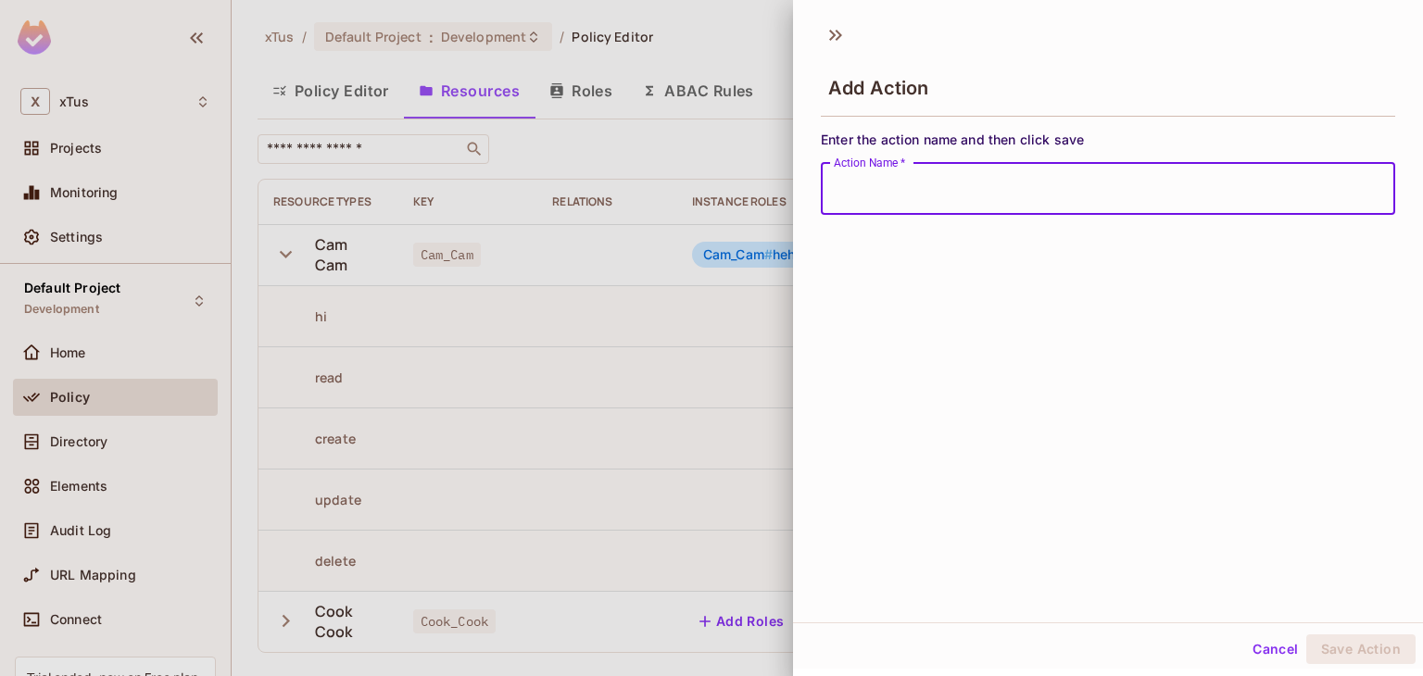
click at [748, 311] on div at bounding box center [711, 338] width 1423 height 676
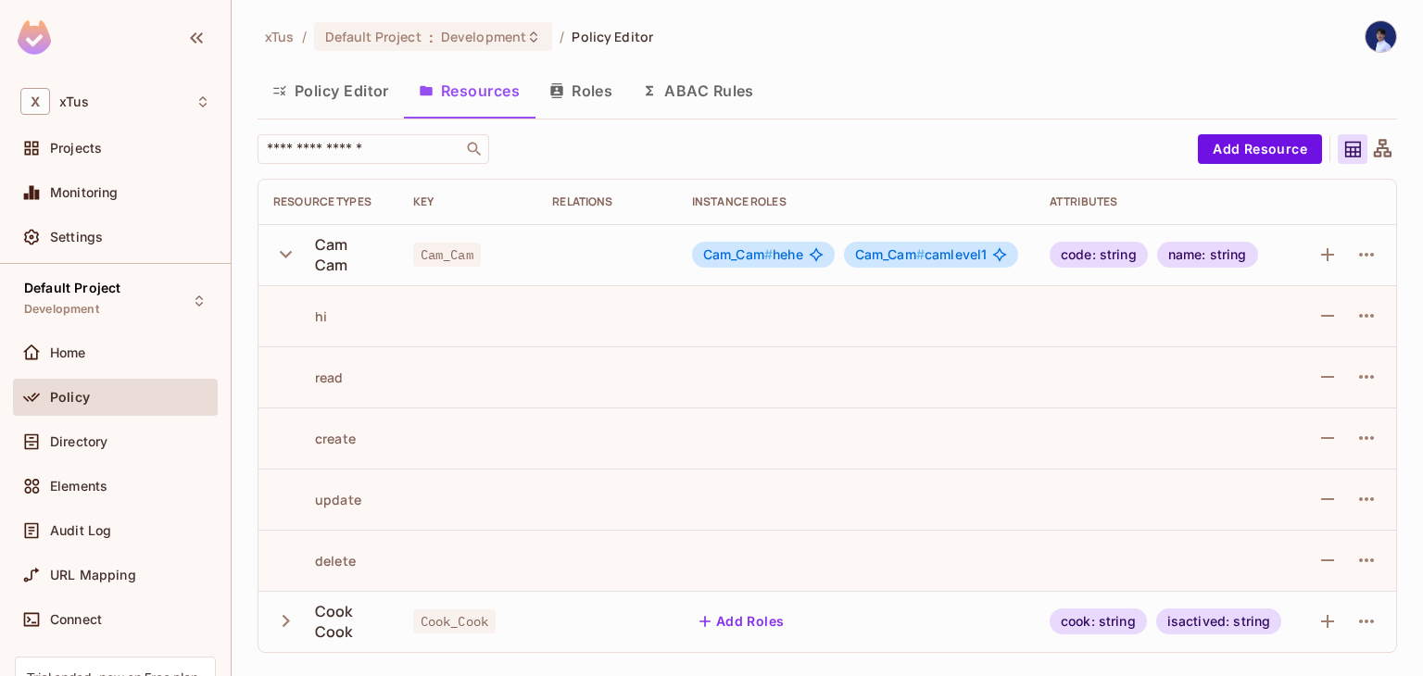
click at [600, 84] on button "Roles" at bounding box center [581, 91] width 93 height 46
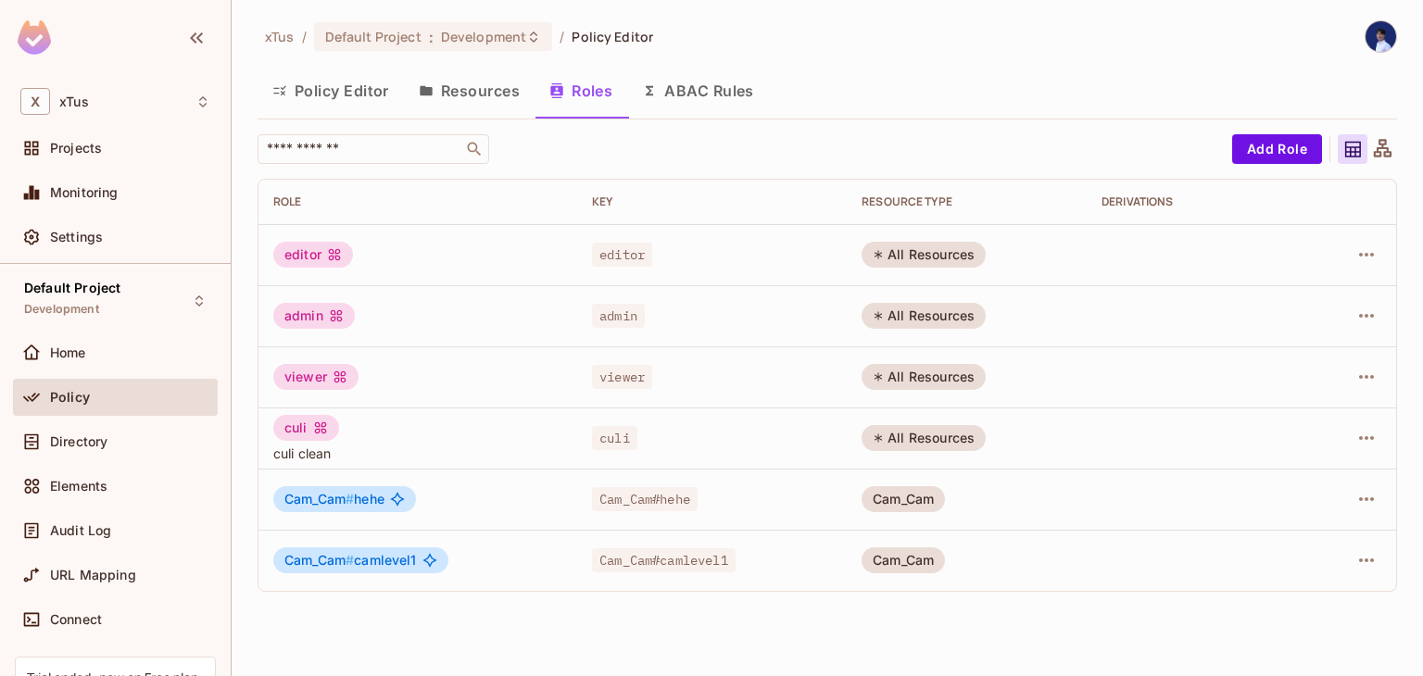
click at [497, 497] on div "Cam_Cam # hehe" at bounding box center [417, 499] width 289 height 26
click at [373, 501] on span "Cam_Cam # hehe" at bounding box center [334, 499] width 100 height 15
click at [385, 553] on span "Cam_Cam # camlevel1" at bounding box center [350, 560] width 132 height 15
click at [675, 102] on button "ABAC Rules" at bounding box center [698, 91] width 142 height 46
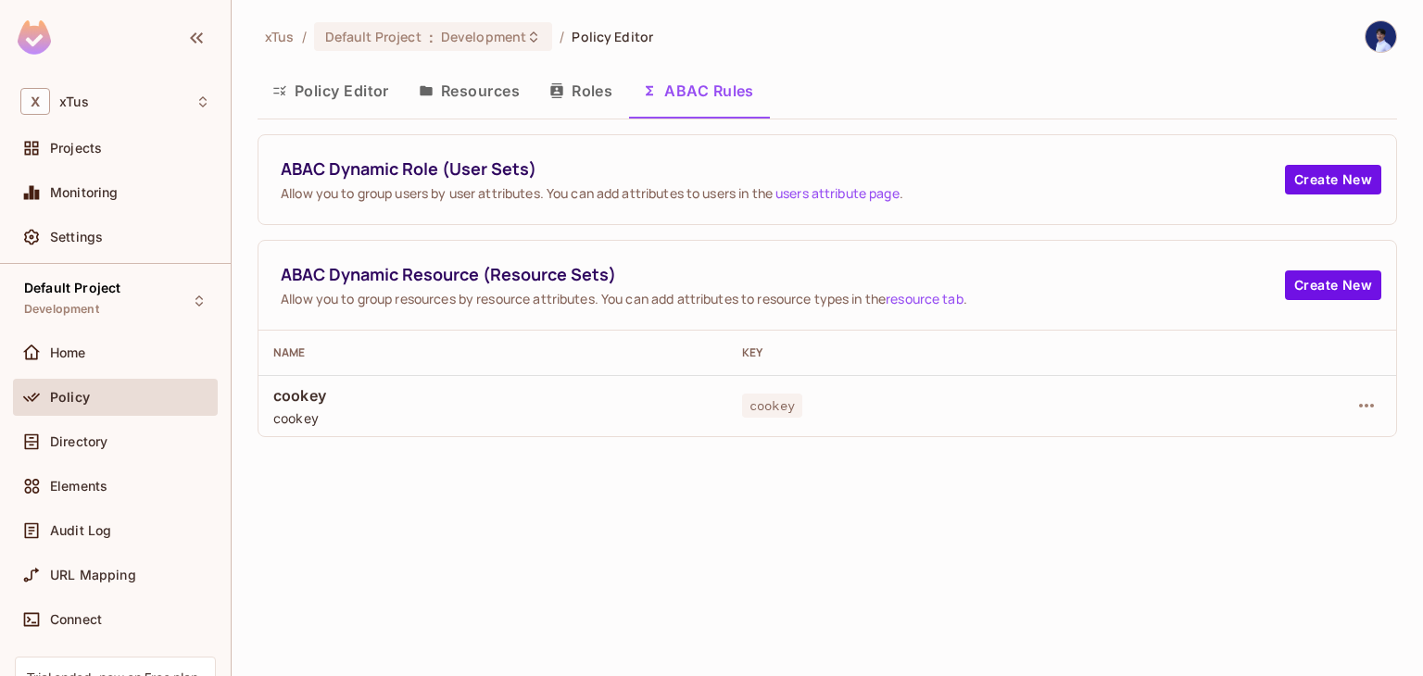
click at [489, 89] on button "Resources" at bounding box center [469, 91] width 131 height 46
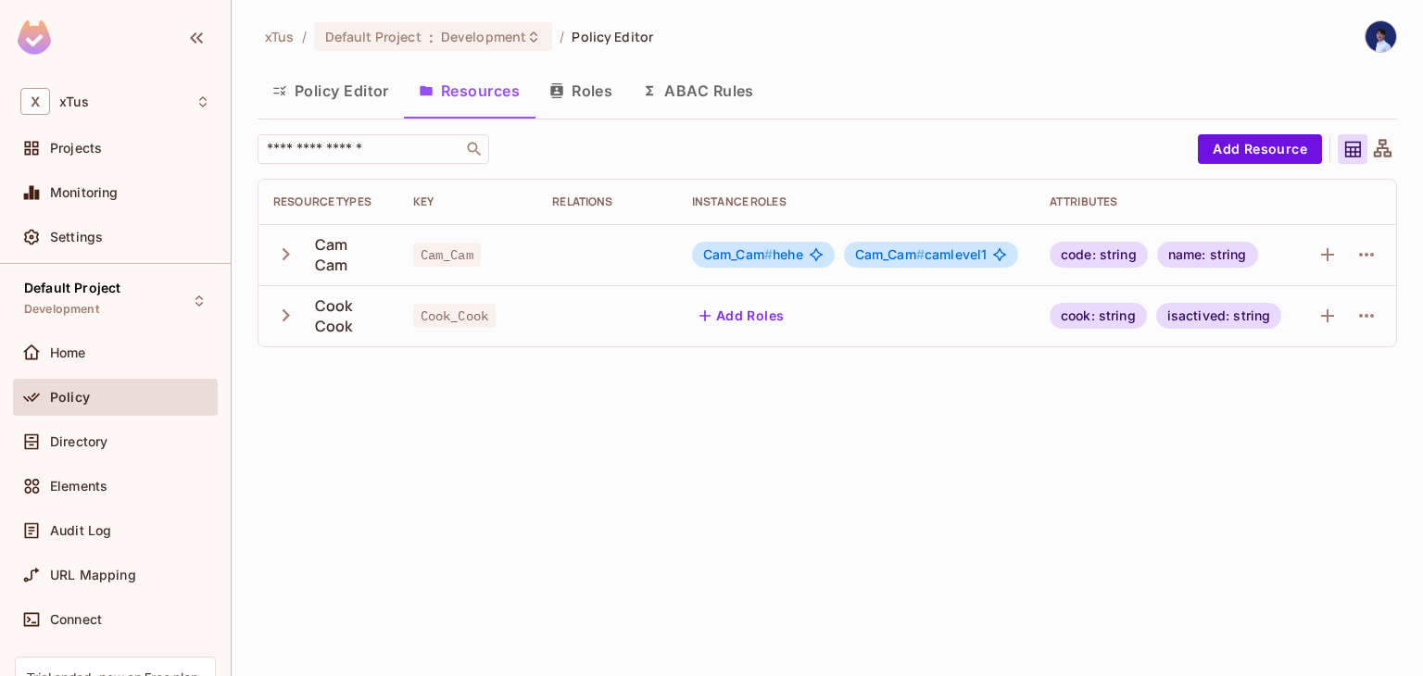
click at [358, 88] on button "Policy Editor" at bounding box center [331, 91] width 146 height 46
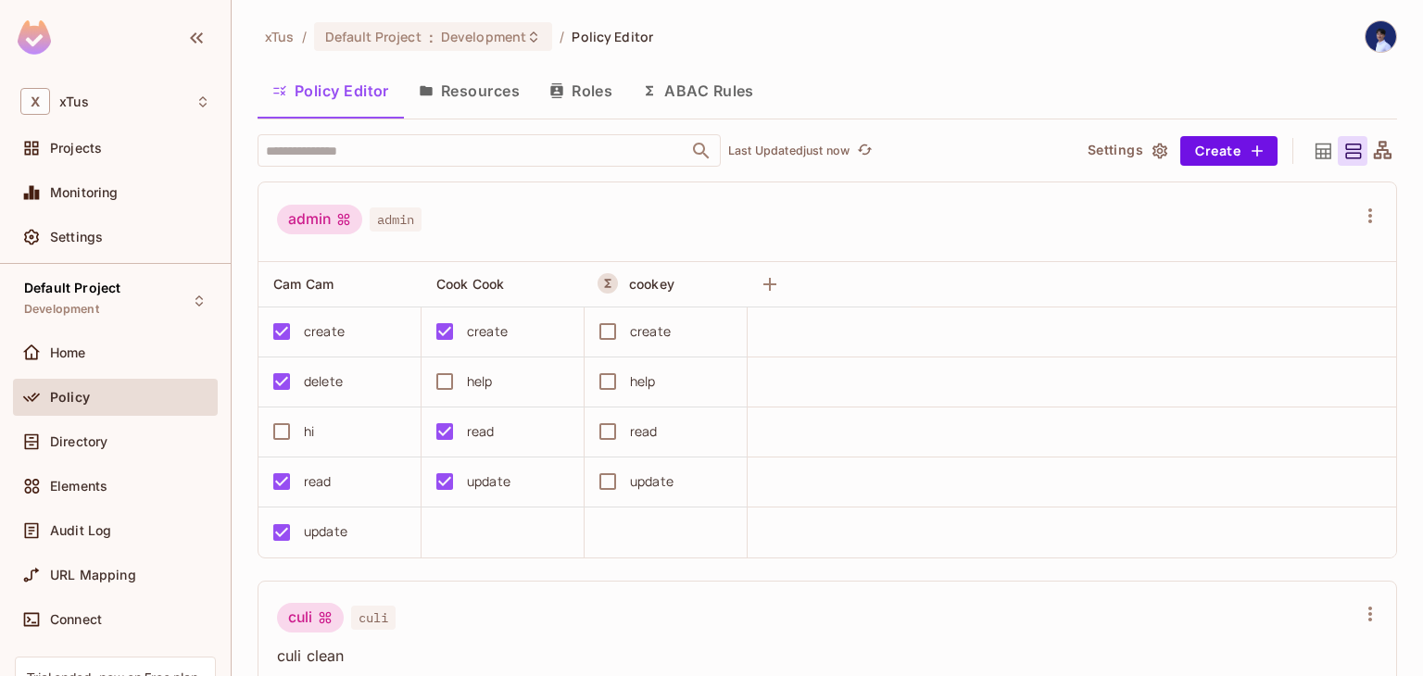
click at [395, 218] on span "admin" at bounding box center [396, 220] width 52 height 24
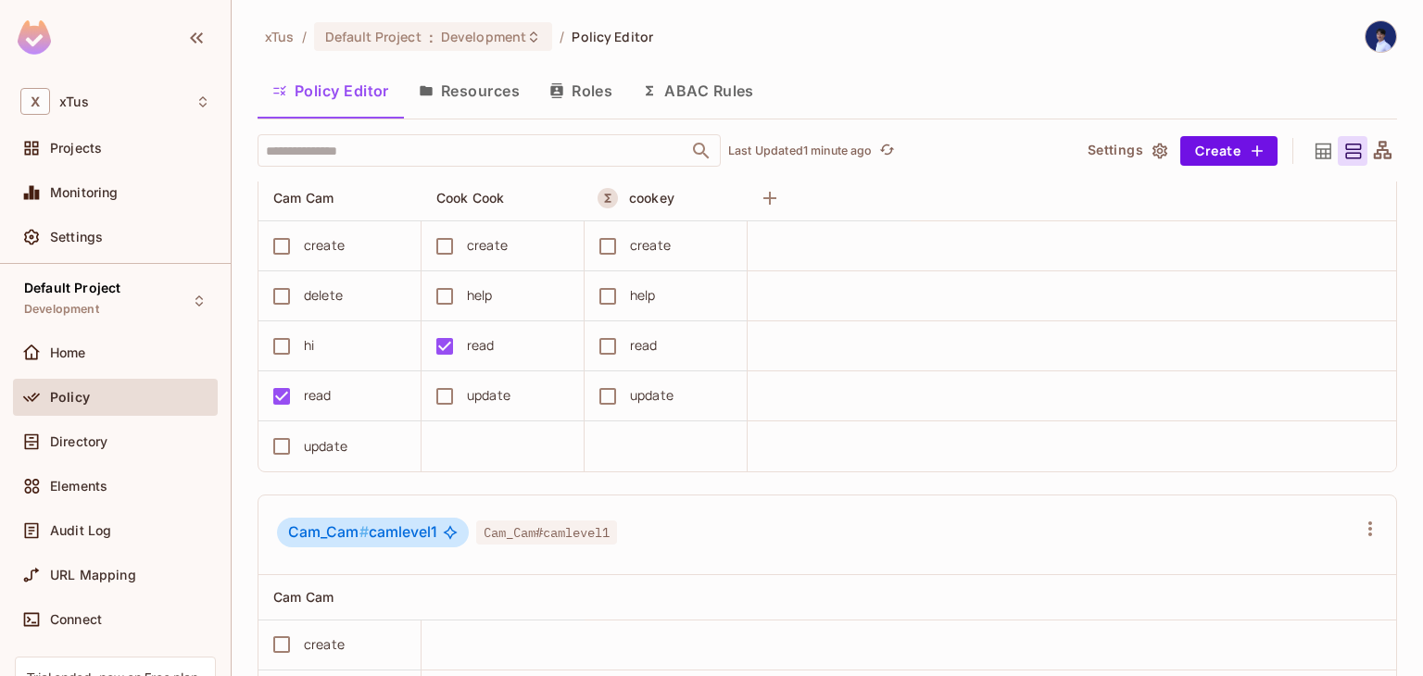
scroll to position [1297, 0]
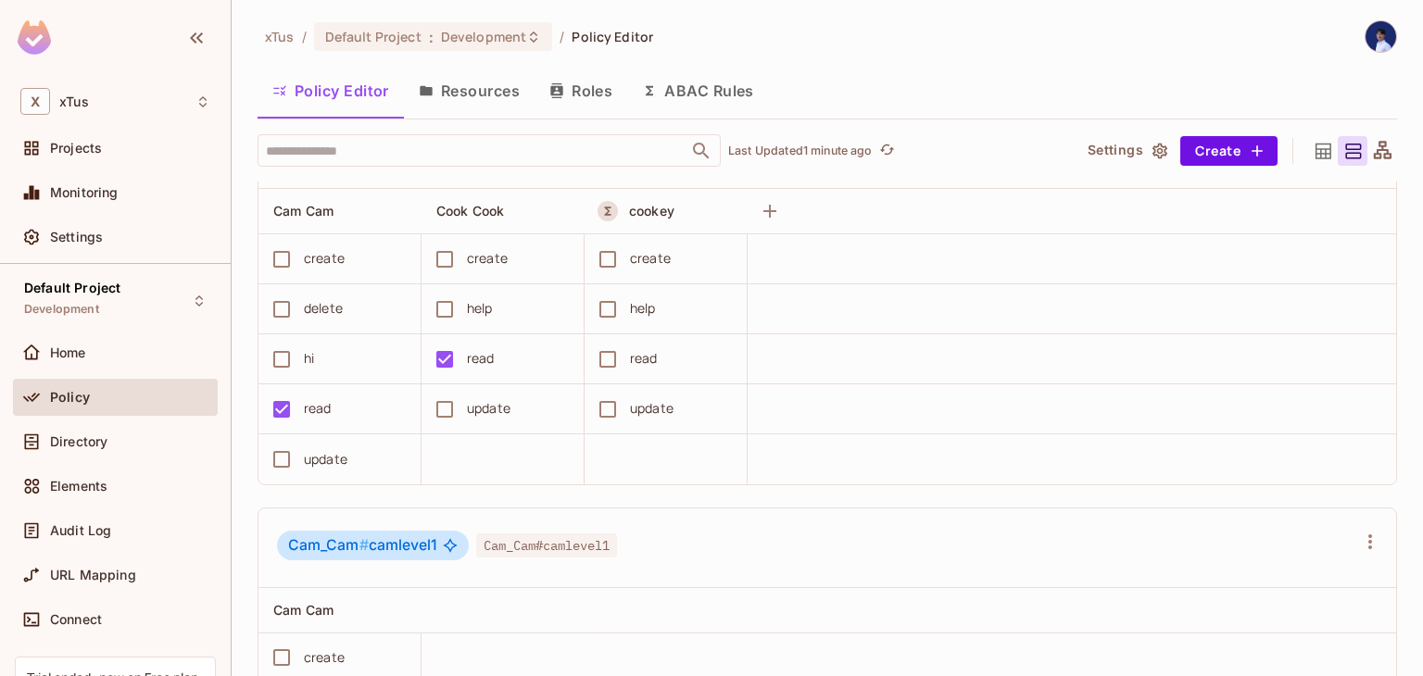
click at [467, 94] on button "Resources" at bounding box center [469, 91] width 131 height 46
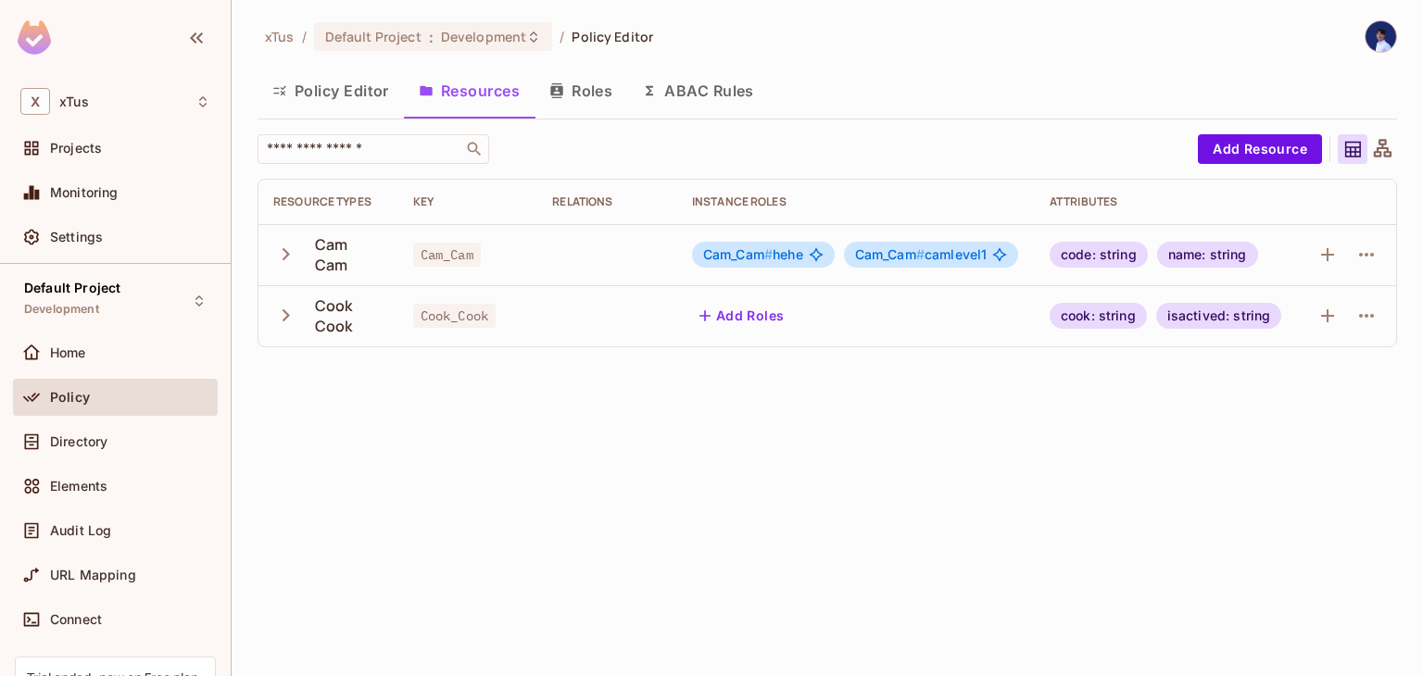
click at [595, 95] on button "Roles" at bounding box center [581, 91] width 93 height 46
